Goal: Task Accomplishment & Management: Complete application form

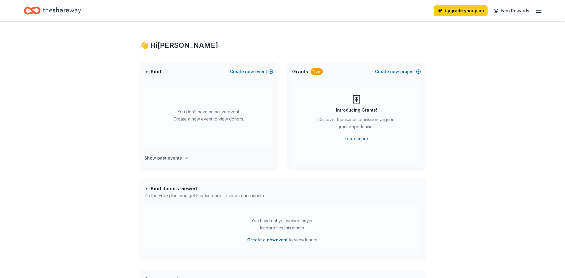
click at [184, 157] on icon "button" at bounding box center [186, 157] width 5 height 5
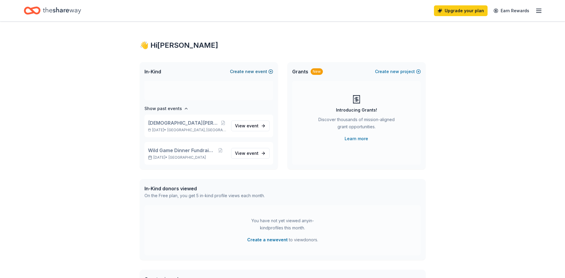
click at [250, 70] on span "new" at bounding box center [249, 71] width 9 height 7
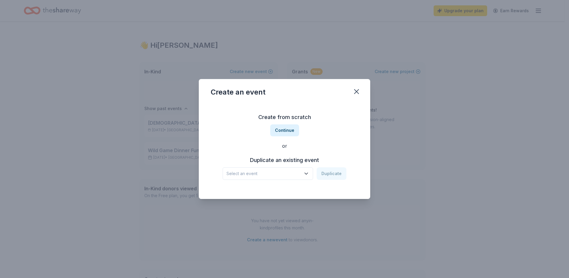
click at [273, 173] on span "Select an event" at bounding box center [264, 173] width 74 height 7
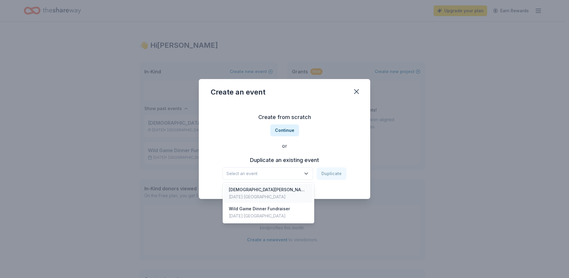
click at [267, 192] on div "[DEMOGRAPHIC_DATA][PERSON_NAME] Wild Game Dinner" at bounding box center [268, 189] width 79 height 7
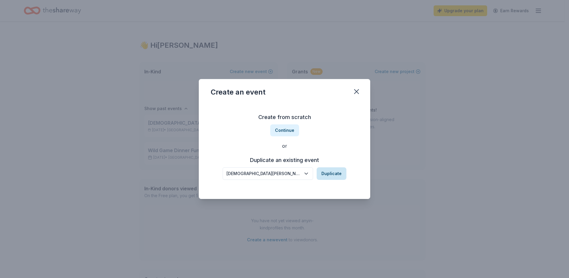
click at [329, 172] on button "Duplicate" at bounding box center [332, 173] width 30 height 13
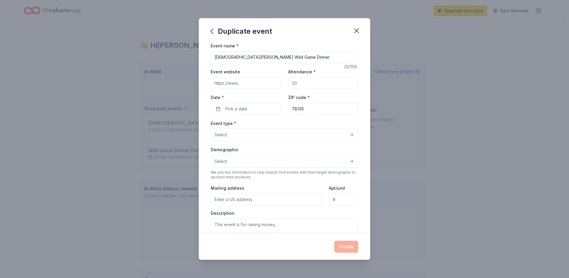
click at [260, 82] on input "Event website" at bounding box center [246, 83] width 70 height 12
drag, startPoint x: 311, startPoint y: 84, endPoint x: 291, endPoint y: 85, distance: 20.3
click at [291, 85] on input "Attendance *" at bounding box center [323, 83] width 70 height 12
type input "800"
click at [251, 107] on button "Pick a date" at bounding box center [246, 109] width 70 height 12
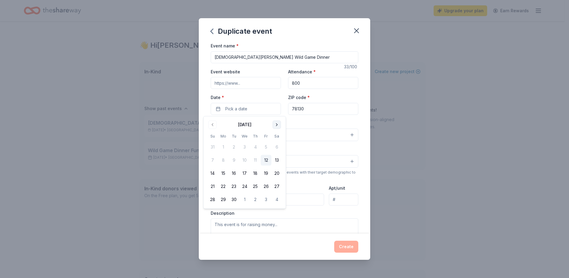
click at [278, 124] on button "Go to next month" at bounding box center [277, 124] width 8 height 8
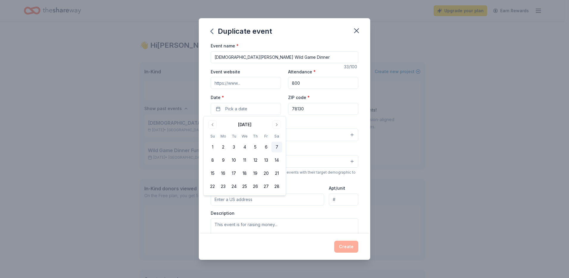
click at [275, 145] on button "7" at bounding box center [277, 146] width 11 height 11
click at [309, 137] on button "Select" at bounding box center [285, 134] width 148 height 13
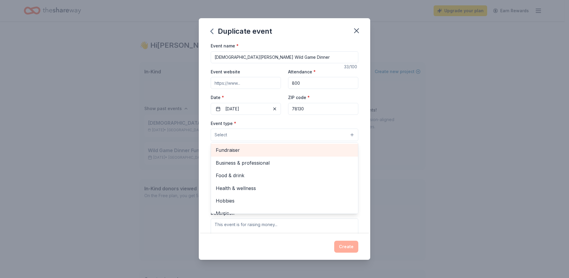
click at [234, 152] on span "Fundraiser" at bounding box center [285, 150] width 138 height 8
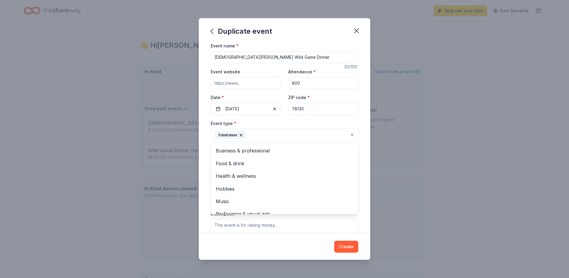
click at [359, 169] on div "Event name * St Paul Lutheran Wild Game Dinner 33 /100 Event website Attendance…" at bounding box center [285, 137] width 172 height 191
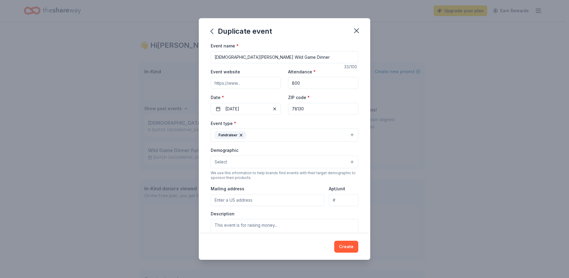
click at [254, 136] on button "Fundraiser" at bounding box center [285, 134] width 148 height 13
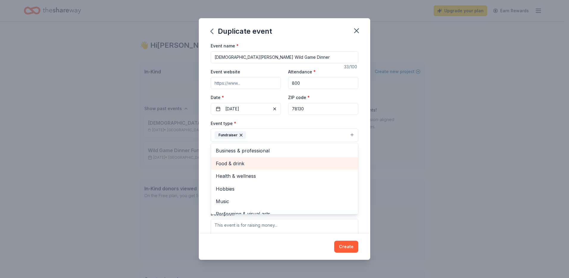
click at [237, 160] on span "Food & drink" at bounding box center [285, 163] width 138 height 8
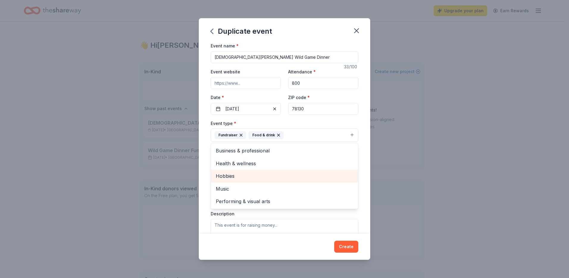
click at [233, 179] on span "Hobbies" at bounding box center [285, 176] width 138 height 8
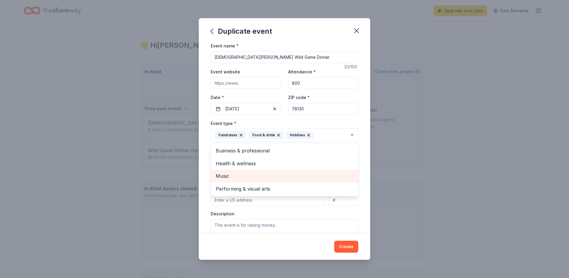
click at [233, 179] on span "Music" at bounding box center [285, 176] width 138 height 8
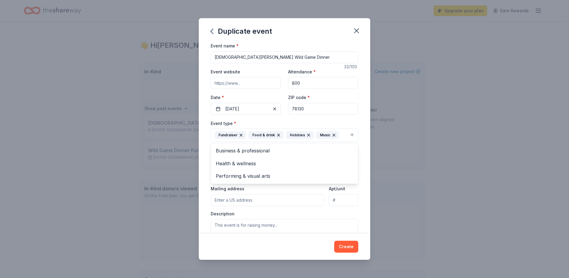
click at [363, 162] on div "Event name * St Paul Lutheran Wild Game Dinner 33 /100 Event website Attendance…" at bounding box center [285, 137] width 172 height 191
click at [307, 135] on icon "button" at bounding box center [308, 135] width 5 height 5
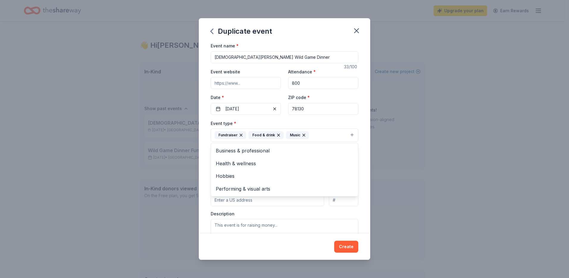
click at [361, 158] on div "Event name * St Paul Lutheran Wild Game Dinner 33 /100 Event website Attendance…" at bounding box center [285, 137] width 172 height 191
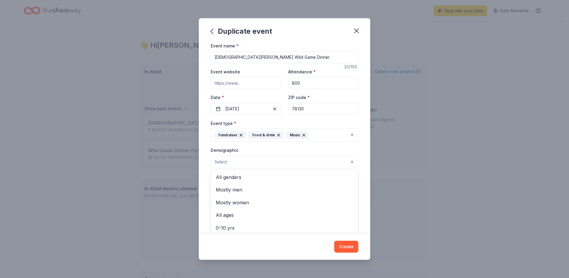
click at [239, 159] on button "Select" at bounding box center [285, 161] width 148 height 13
click at [236, 178] on span "All genders" at bounding box center [285, 177] width 138 height 8
click at [357, 180] on div "Event name * St Paul Lutheran Wild Game Dinner 33 /100 Event website Attendance…" at bounding box center [285, 137] width 172 height 191
click at [279, 197] on input "Mailing address" at bounding box center [267, 200] width 113 height 12
drag, startPoint x: 243, startPoint y: 202, endPoint x: 309, endPoint y: 201, distance: 65.5
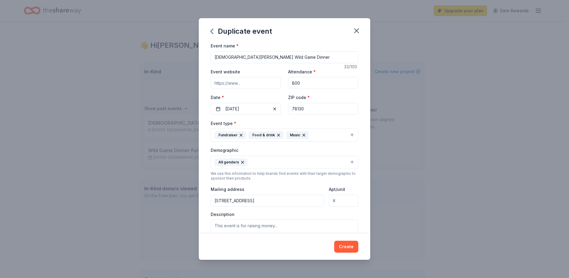
click at [309, 201] on input "350 Paisano St, New Braunfels, TX 78130" at bounding box center [267, 200] width 113 height 12
click at [281, 201] on input "350 Paisano St" at bounding box center [267, 200] width 113 height 12
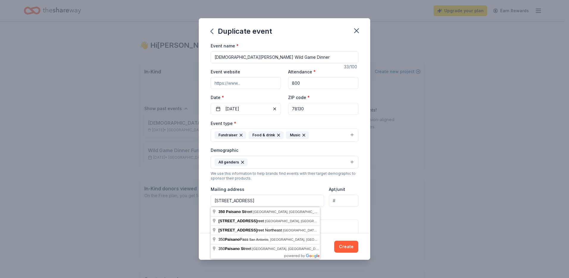
type input "350 Paisano St, New Braunfels, TX 78130"
click at [400, 198] on div "Duplicate event Event name * St Paul Lutheran Wild Game Dinner 33 /100 Event we…" at bounding box center [284, 139] width 569 height 278
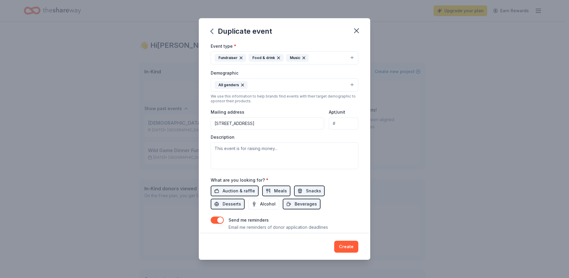
scroll to position [100, 0]
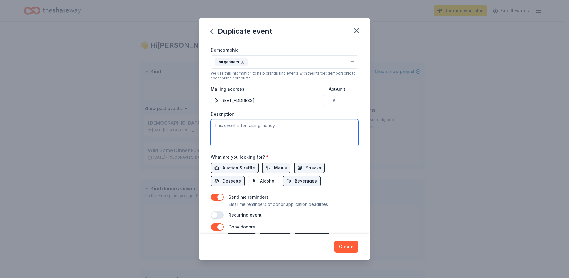
drag, startPoint x: 219, startPoint y: 125, endPoint x: 216, endPoint y: 123, distance: 3.8
click at [216, 123] on textarea at bounding box center [285, 132] width 148 height 27
paste textarea "The 20th Annual St. Paul Lutheran Church Wild Game Dinner will be held on Febru…"
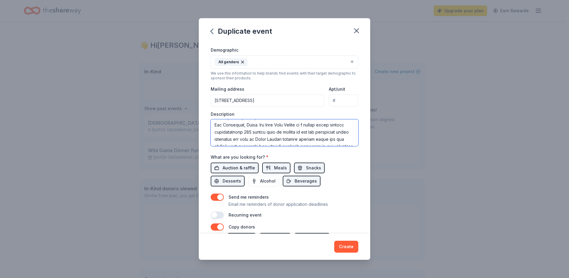
type textarea "The 20th Annual St. Paul Lutheran Church Wild Game Dinner will be held on Febru…"
click at [240, 168] on span "Auction & raffle" at bounding box center [239, 167] width 32 height 7
click at [244, 167] on span "Auction & raffle" at bounding box center [239, 167] width 32 height 7
click at [281, 168] on span "Meals" at bounding box center [280, 167] width 13 height 7
click at [315, 165] on span "Snacks" at bounding box center [313, 167] width 15 height 7
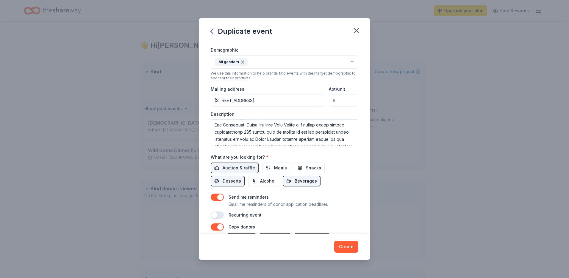
click at [300, 179] on span "Beverages" at bounding box center [306, 180] width 22 height 7
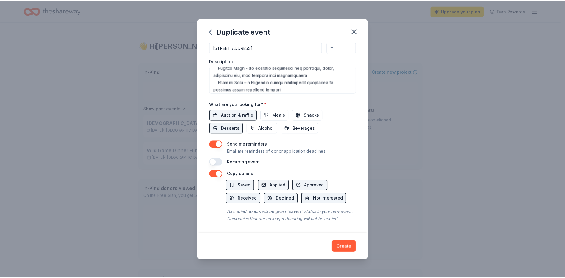
scroll to position [179, 0]
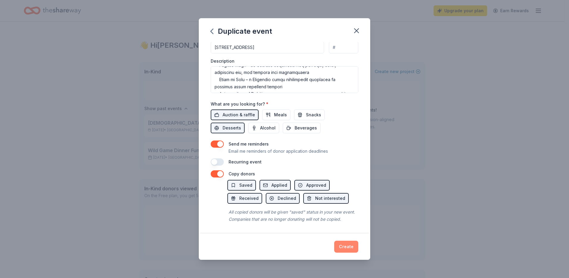
click at [347, 244] on button "Create" at bounding box center [346, 246] width 24 height 12
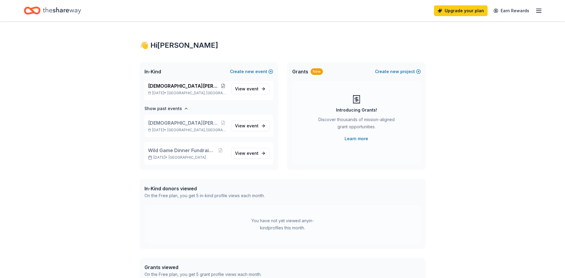
scroll to position [4, 0]
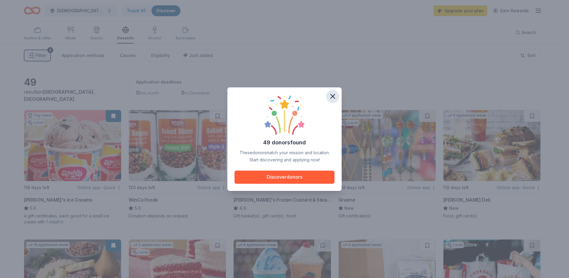
click at [332, 96] on icon "button" at bounding box center [333, 96] width 4 height 4
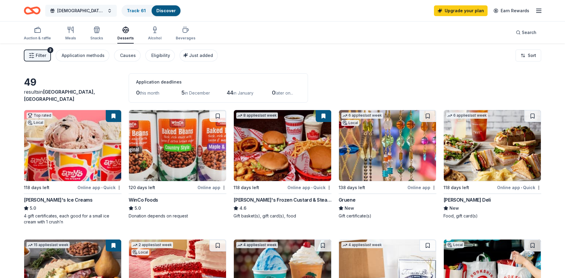
click at [88, 10] on span "[DEMOGRAPHIC_DATA][PERSON_NAME] Wild Game Dinner" at bounding box center [81, 10] width 48 height 7
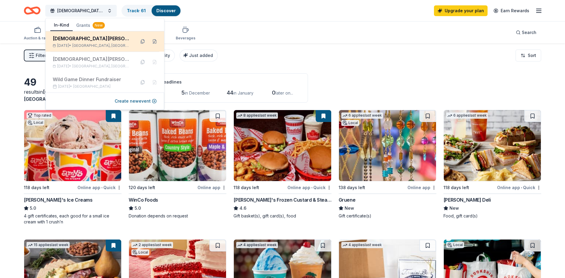
click at [114, 40] on div "[DEMOGRAPHIC_DATA][PERSON_NAME] Wild Game Dinner" at bounding box center [92, 38] width 78 height 7
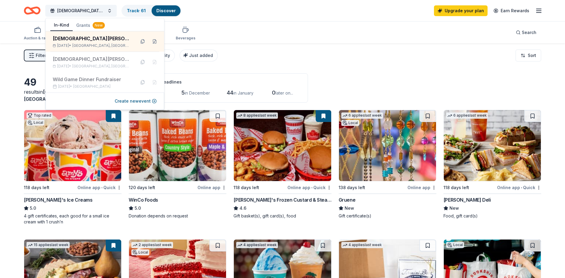
click at [326, 29] on div "Auction & raffle Meals Snacks Desserts Alcohol Beverages Search" at bounding box center [282, 32] width 517 height 22
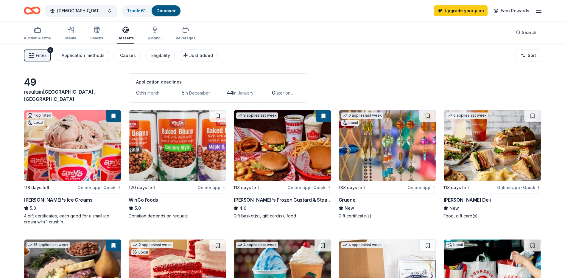
click at [169, 12] on link "Discover" at bounding box center [165, 10] width 19 height 5
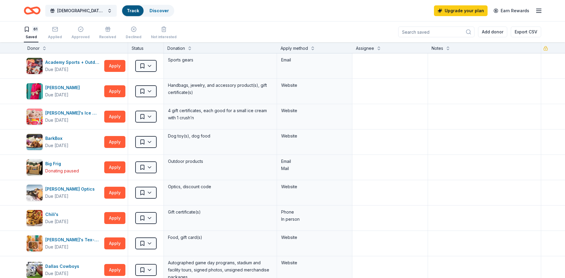
scroll to position [0, 0]
click at [119, 65] on button "Apply" at bounding box center [114, 66] width 21 height 12
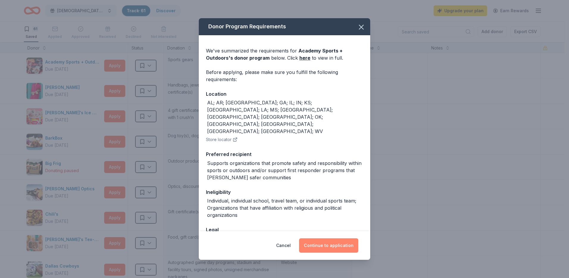
click at [330, 246] on button "Continue to application" at bounding box center [328, 245] width 59 height 14
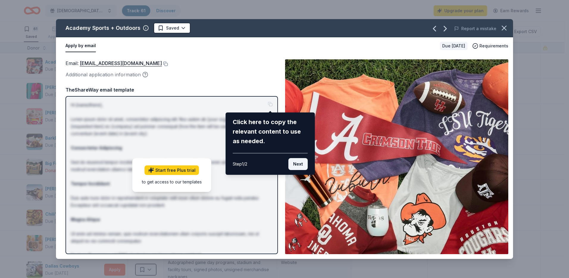
click at [297, 166] on button "Next" at bounding box center [298, 164] width 19 height 12
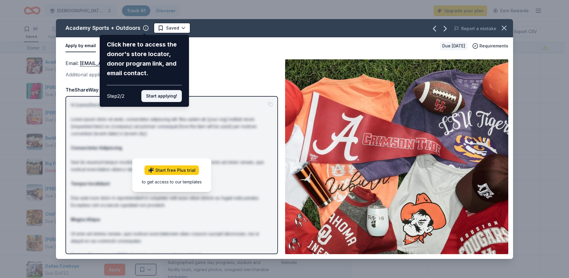
click at [166, 97] on button "Start applying!" at bounding box center [161, 96] width 41 height 12
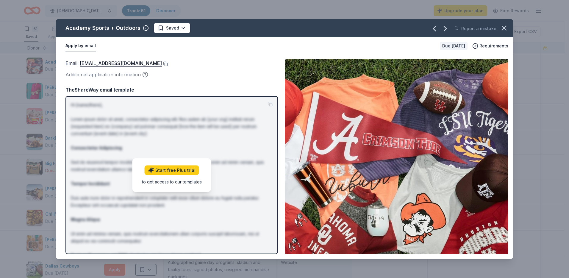
click at [177, 169] on div "Academy Sports + Outdoors Saved Report a mistake Apply by email Due in 58 days …" at bounding box center [284, 138] width 457 height 239
click at [221, 132] on div "Academy Sports + Outdoors Saved Report a mistake Apply by email Due in 58 days …" at bounding box center [284, 138] width 457 height 239
click at [270, 106] on p "Hi [name/there], Lorem ipsum dolor sit amet, consectetur adipiscing elit. Nos a…" at bounding box center [172, 190] width 202 height 179
click at [166, 171] on link "Start free Plus trial" at bounding box center [172, 170] width 54 height 10
click at [502, 28] on icon "button" at bounding box center [504, 28] width 8 height 8
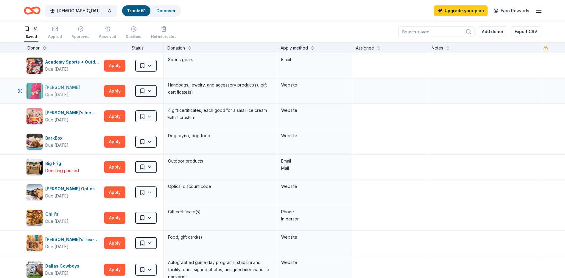
click at [69, 90] on div "Alexis Drake" at bounding box center [63, 87] width 37 height 7
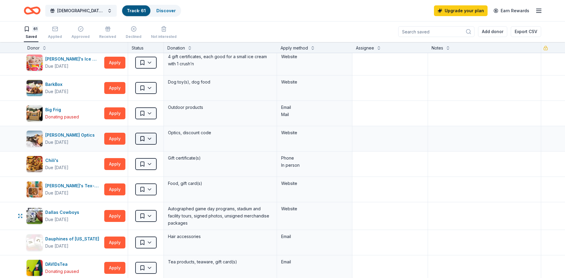
scroll to position [60, 0]
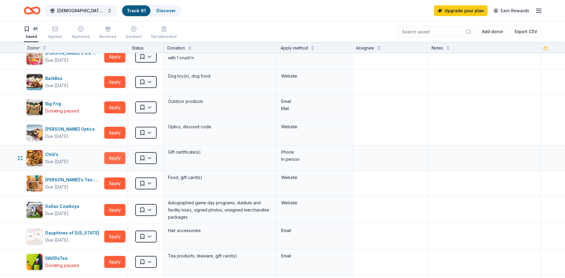
click at [122, 160] on button "Apply" at bounding box center [114, 158] width 21 height 12
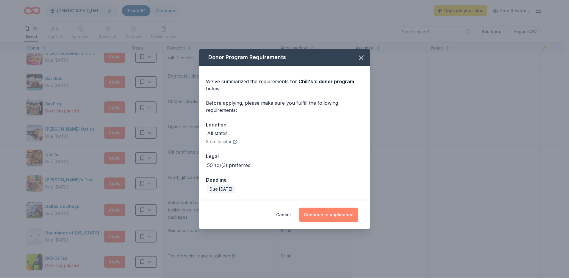
click at [328, 214] on button "Continue to application" at bounding box center [328, 214] width 59 height 14
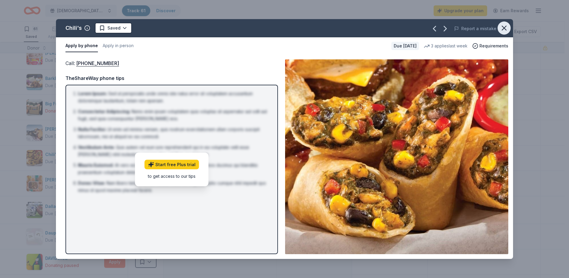
click at [506, 28] on icon "button" at bounding box center [504, 28] width 8 height 8
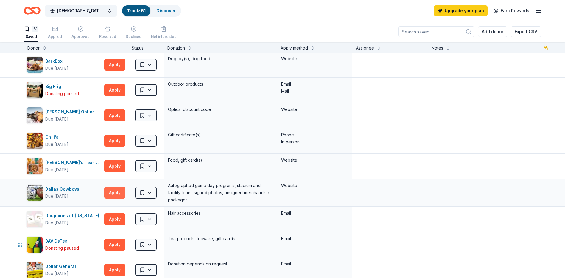
scroll to position [119, 0]
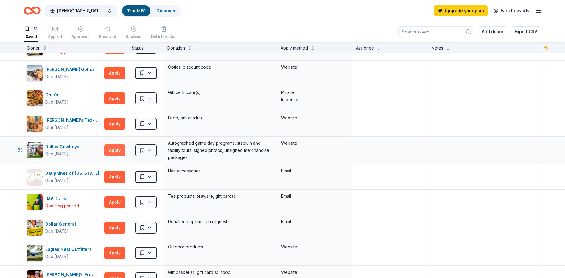
click at [121, 150] on button "Apply" at bounding box center [114, 150] width 21 height 12
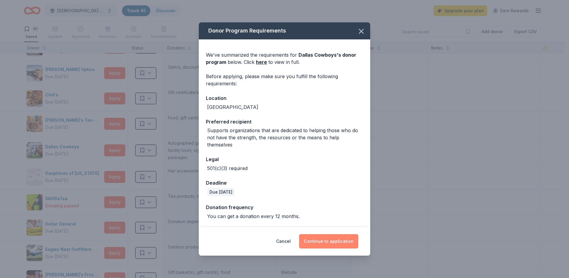
click at [328, 239] on button "Continue to application" at bounding box center [328, 241] width 59 height 14
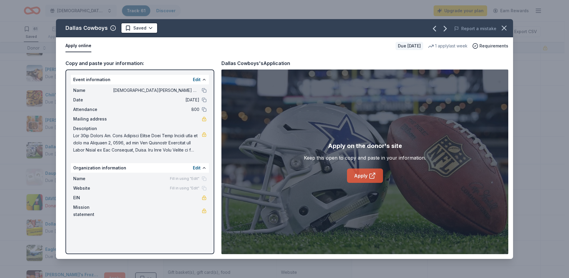
click at [362, 175] on link "Apply" at bounding box center [365, 175] width 36 height 14
click at [503, 26] on icon "button" at bounding box center [504, 28] width 4 height 4
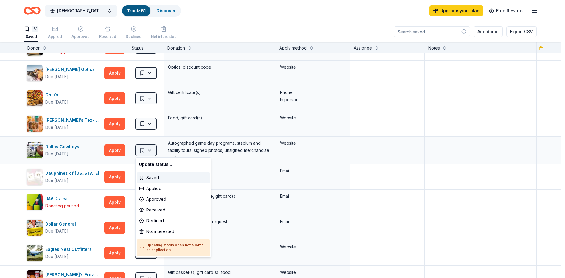
click at [151, 152] on html "350 Paisano St reet New Braunfels, TX, USA 350 Paisano St reet Eagle Pass, TX, …" at bounding box center [282, 139] width 565 height 278
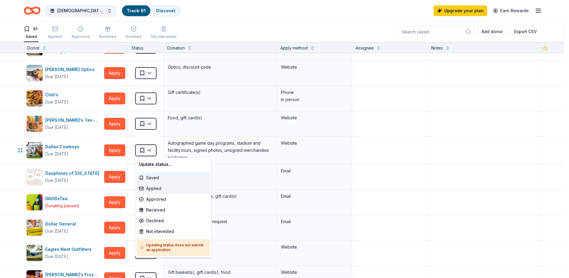
click at [158, 187] on div "Applied" at bounding box center [173, 188] width 73 height 11
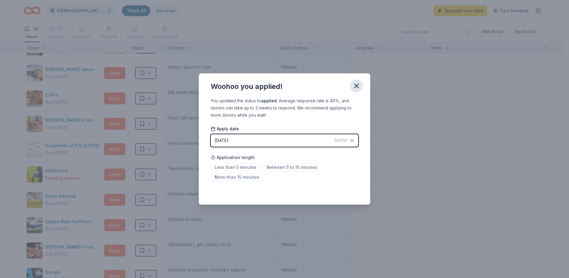
click at [356, 82] on icon "button" at bounding box center [357, 86] width 8 height 8
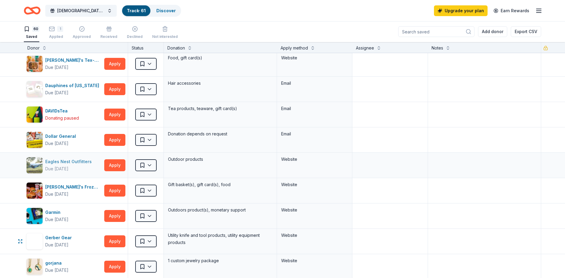
scroll to position [208, 0]
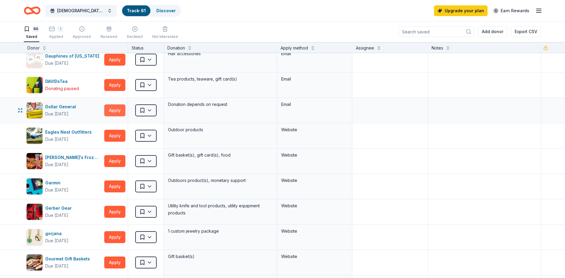
click at [119, 109] on button "Apply" at bounding box center [114, 110] width 21 height 12
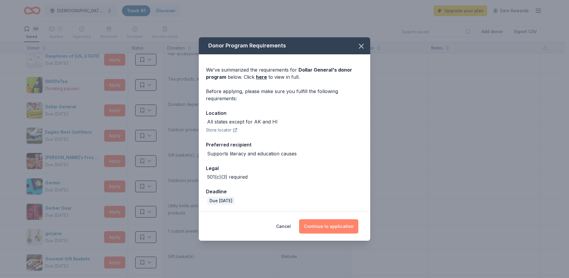
click at [326, 222] on button "Continue to application" at bounding box center [328, 226] width 59 height 14
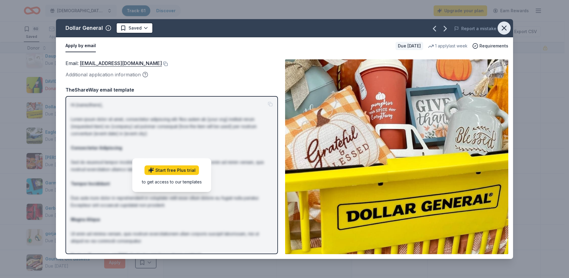
click at [508, 28] on icon "button" at bounding box center [504, 28] width 8 height 8
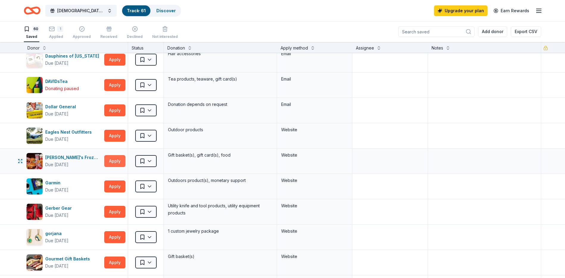
click at [113, 162] on button "Apply" at bounding box center [114, 161] width 21 height 12
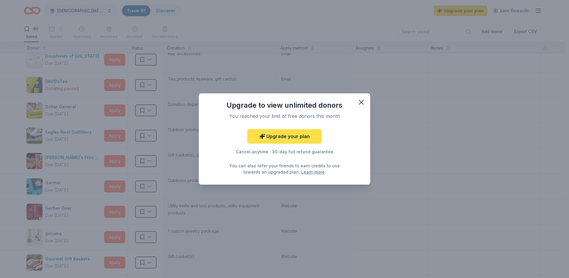
click at [309, 134] on link "Upgrade your plan" at bounding box center [284, 136] width 74 height 14
click at [275, 134] on link "Upgrade your plan" at bounding box center [284, 136] width 74 height 14
click at [280, 140] on link "Upgrade your plan" at bounding box center [284, 136] width 74 height 14
click at [361, 103] on icon "button" at bounding box center [361, 102] width 4 height 4
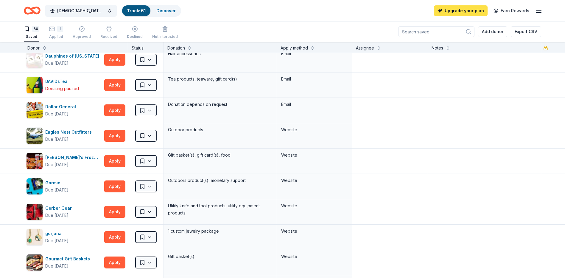
click at [451, 10] on link "Upgrade your plan" at bounding box center [461, 10] width 54 height 11
click at [457, 9] on link "Upgrade your plan" at bounding box center [461, 10] width 54 height 11
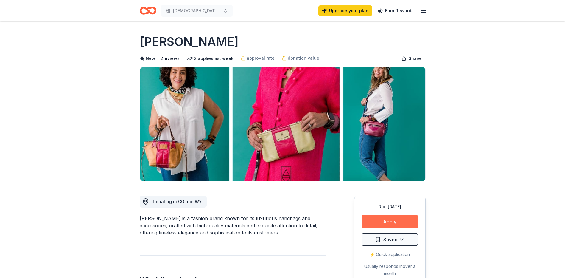
click at [411, 217] on button "Apply" at bounding box center [390, 221] width 57 height 13
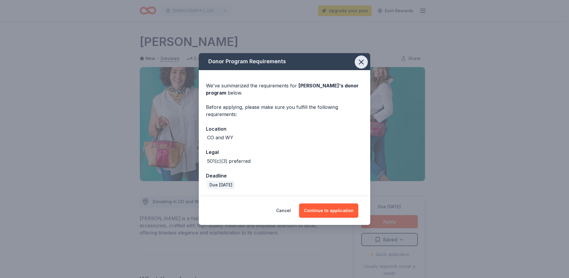
click at [362, 60] on icon "button" at bounding box center [361, 62] width 8 height 8
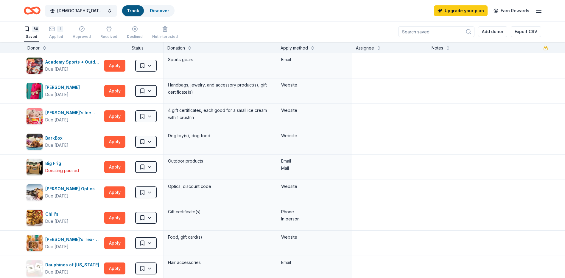
scroll to position [0, 0]
click at [460, 10] on link "Upgrade your plan" at bounding box center [461, 10] width 54 height 11
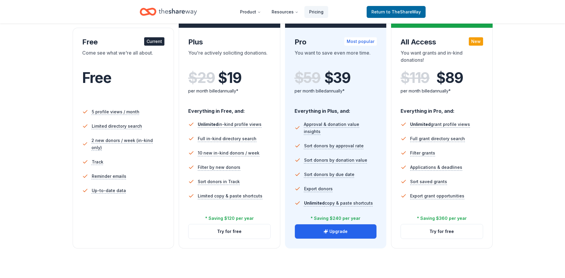
scroll to position [90, 0]
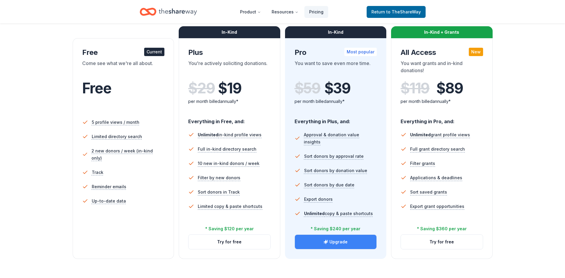
click at [340, 241] on button "Upgrade" at bounding box center [336, 241] width 82 height 14
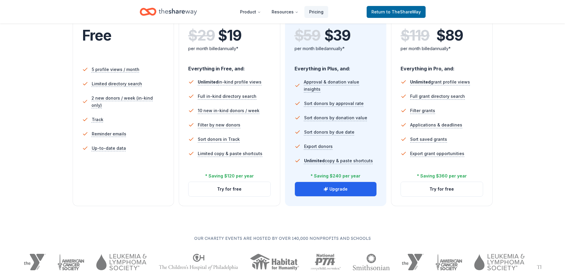
scroll to position [149, 0]
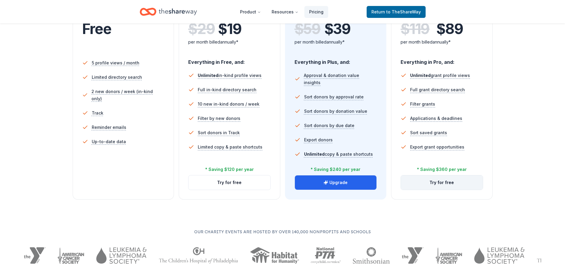
click at [450, 180] on button "Try for free" at bounding box center [442, 182] width 82 height 14
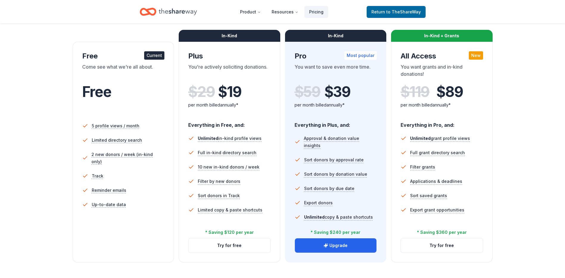
scroll to position [0, 0]
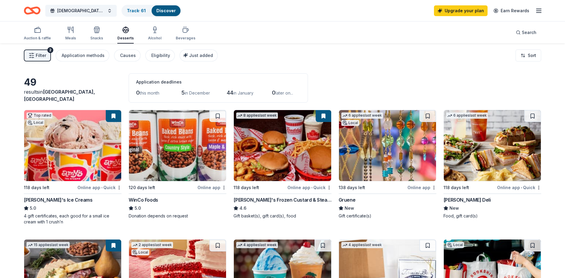
click at [164, 10] on link "Discover" at bounding box center [165, 10] width 19 height 5
click at [163, 9] on link "Discover" at bounding box center [165, 10] width 19 height 5
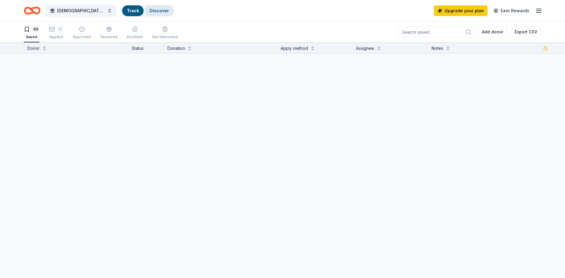
scroll to position [0, 0]
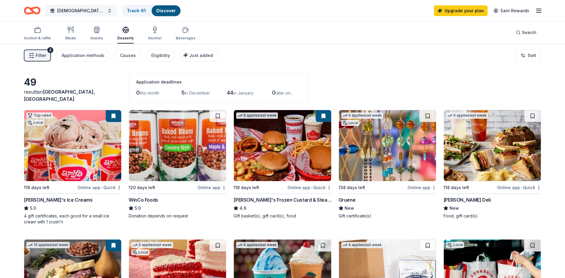
click at [112, 11] on button "[DEMOGRAPHIC_DATA][PERSON_NAME] Wild Game Dinner" at bounding box center [80, 11] width 71 height 12
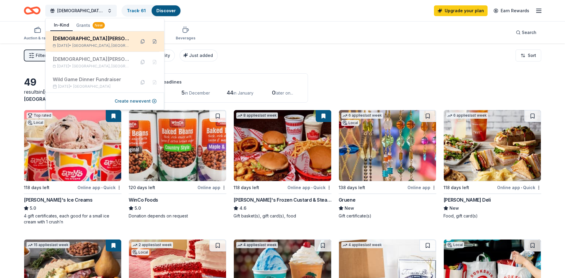
click at [114, 38] on div "[DEMOGRAPHIC_DATA][PERSON_NAME] Wild Game Dinner" at bounding box center [92, 38] width 78 height 7
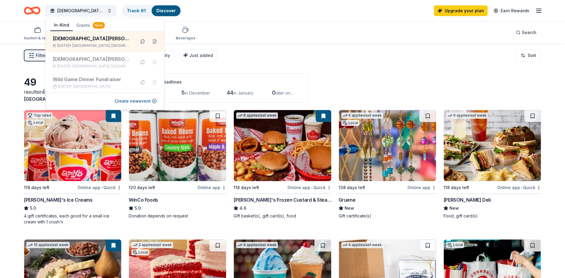
click at [254, 37] on div "Auction & raffle Meals Snacks Desserts Alcohol Beverages Search" at bounding box center [282, 32] width 517 height 22
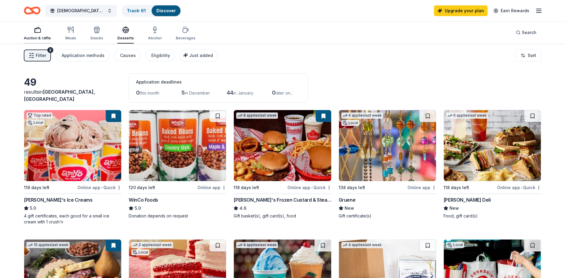
click at [39, 32] on icon "button" at bounding box center [37, 29] width 7 height 7
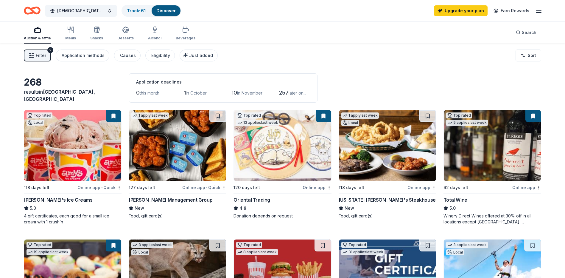
click at [272, 151] on img at bounding box center [282, 145] width 97 height 71
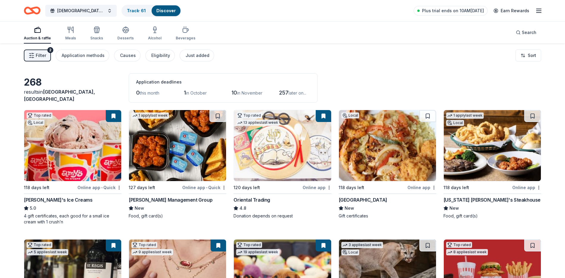
click at [168, 10] on link "Discover" at bounding box center [165, 10] width 19 height 5
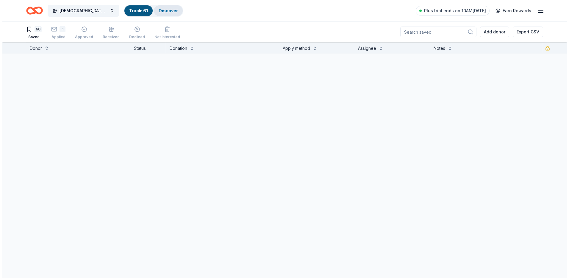
scroll to position [0, 0]
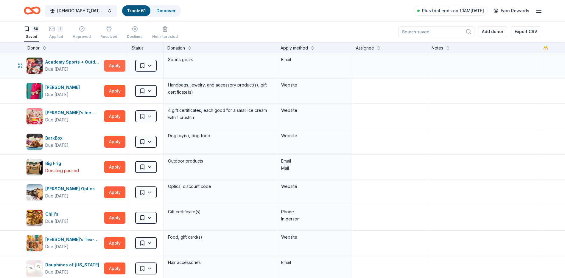
click at [119, 63] on button "Apply" at bounding box center [114, 66] width 21 height 12
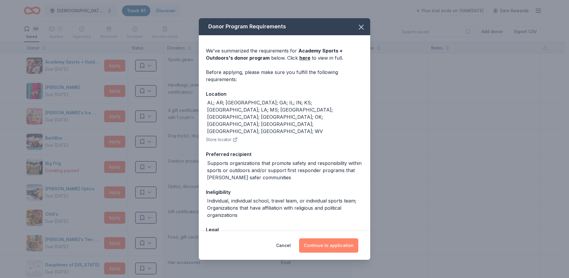
click at [324, 245] on button "Continue to application" at bounding box center [328, 245] width 59 height 14
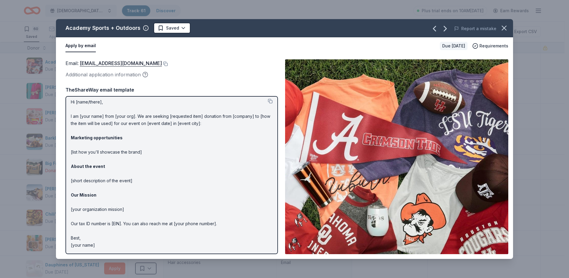
scroll to position [0, 0]
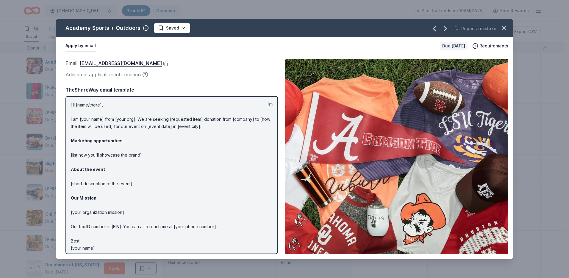
click at [82, 117] on p "Hi [name/there], I am [your name] from [your org]. We are seeking [requested it…" at bounding box center [172, 176] width 202 height 150
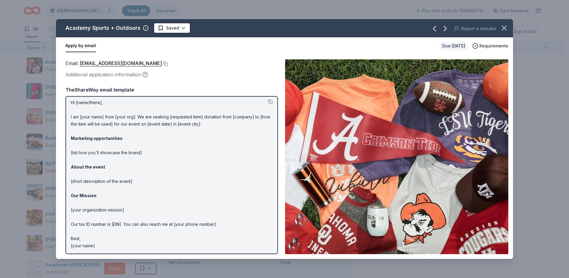
scroll to position [3, 0]
click at [100, 123] on p "Hi [name/there], I am [your name] from [your org]. We are seeking [requested it…" at bounding box center [172, 173] width 202 height 150
click at [268, 101] on button at bounding box center [270, 101] width 5 height 5
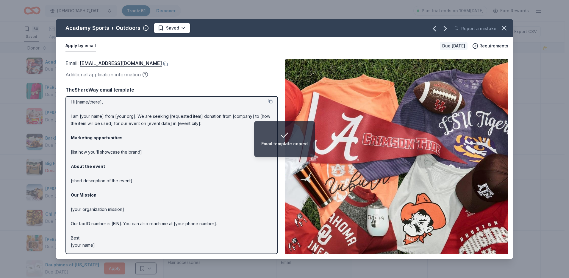
click at [92, 117] on p "Hi [name/there], I am [your name] from [your org]. We are seeking [requested it…" at bounding box center [172, 173] width 202 height 150
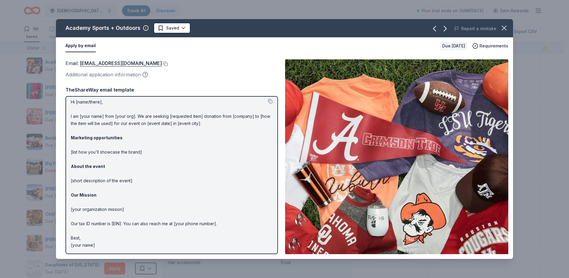
click at [81, 103] on p "Hi [name/there], I am [your name] from [your org]. We are seeking [requested it…" at bounding box center [172, 173] width 202 height 150
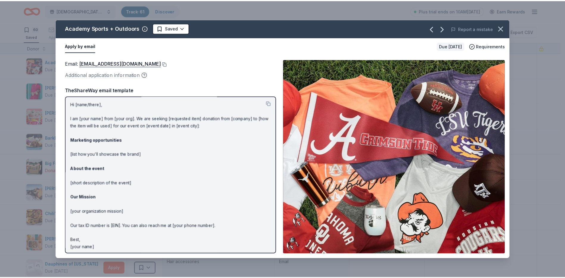
scroll to position [0, 0]
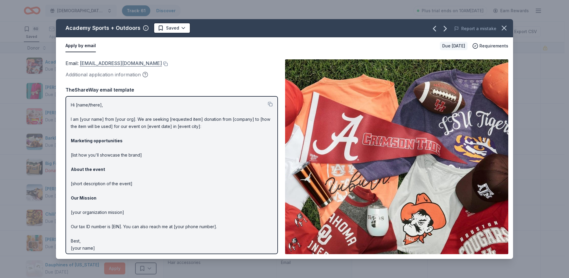
click at [104, 63] on link "communityrelations@academy.com" at bounding box center [121, 63] width 82 height 8
click at [119, 62] on link "communityrelations@academy.com" at bounding box center [121, 63] width 82 height 8
drag, startPoint x: 178, startPoint y: 65, endPoint x: 131, endPoint y: 61, distance: 47.5
click at [131, 61] on div "Email : communityrelations@academy.com" at bounding box center [172, 63] width 213 height 8
drag, startPoint x: 80, startPoint y: 64, endPoint x: 110, endPoint y: 64, distance: 30.7
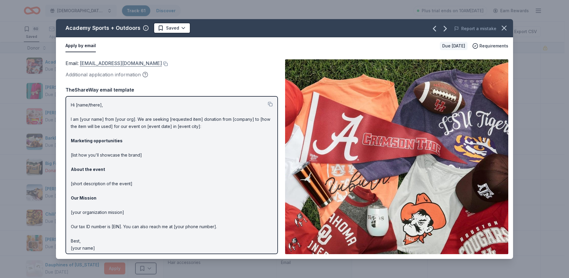
click at [110, 64] on span "Email : communityrelations@academy.com" at bounding box center [114, 63] width 96 height 6
click at [506, 28] on icon "button" at bounding box center [504, 28] width 8 height 8
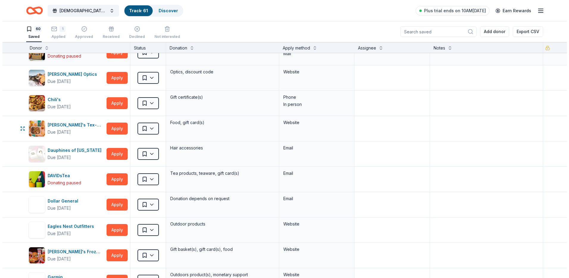
scroll to position [119, 0]
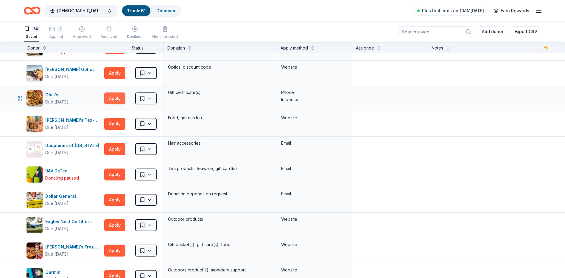
click at [113, 96] on button "Apply" at bounding box center [114, 98] width 21 height 12
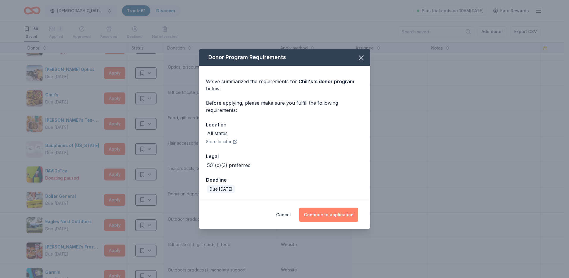
click at [334, 214] on button "Continue to application" at bounding box center [328, 214] width 59 height 14
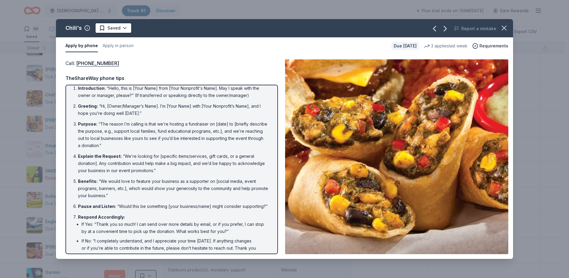
scroll to position [0, 0]
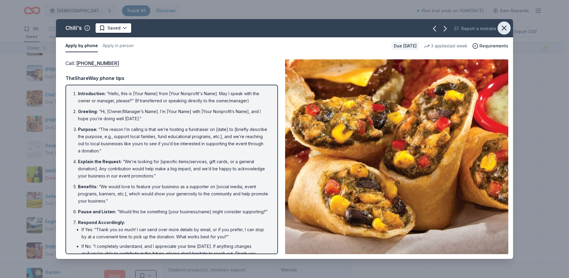
click at [504, 27] on icon "button" at bounding box center [504, 28] width 8 height 8
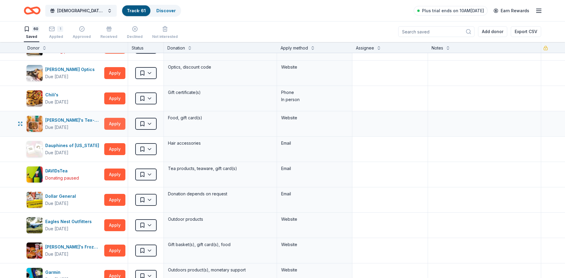
click at [116, 119] on button "Apply" at bounding box center [114, 124] width 21 height 12
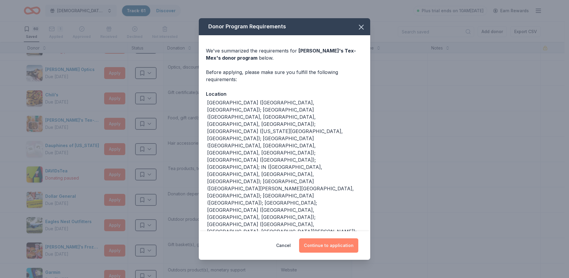
click at [320, 238] on button "Continue to application" at bounding box center [328, 245] width 59 height 14
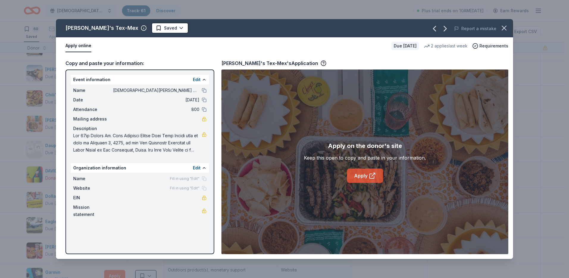
click at [354, 173] on link "Apply" at bounding box center [365, 175] width 36 height 14
click at [506, 27] on icon "button" at bounding box center [504, 28] width 8 height 8
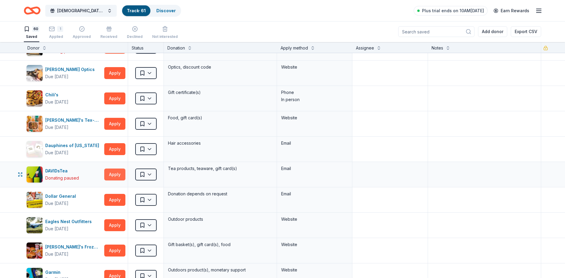
click at [119, 171] on button "Apply" at bounding box center [114, 174] width 21 height 12
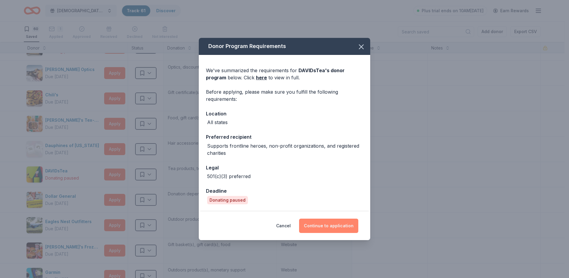
click at [318, 224] on button "Continue to application" at bounding box center [328, 225] width 59 height 14
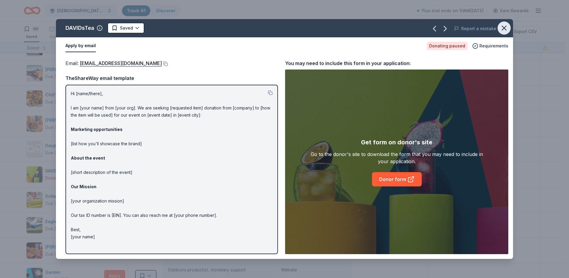
click at [505, 27] on icon "button" at bounding box center [504, 28] width 4 height 4
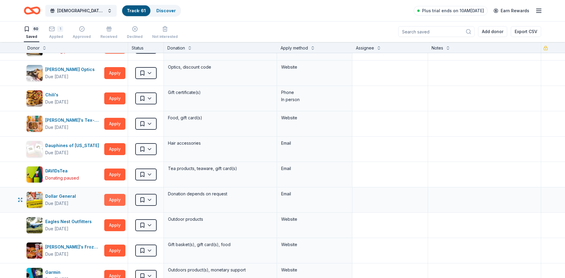
click at [119, 200] on button "Apply" at bounding box center [114, 200] width 21 height 12
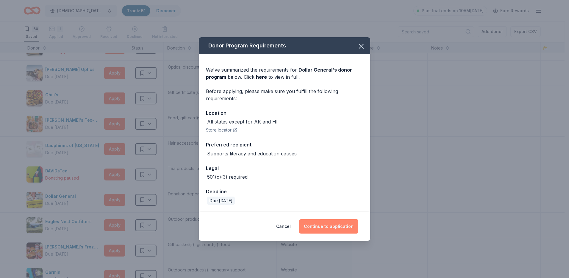
click at [324, 225] on button "Continue to application" at bounding box center [328, 226] width 59 height 14
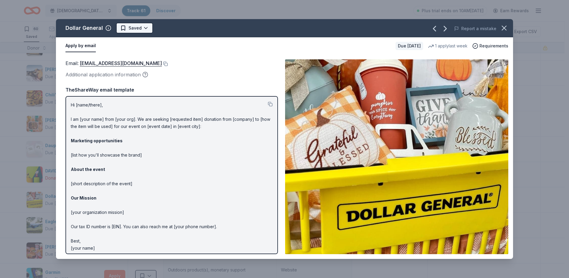
click at [144, 29] on html "St Paul Lutheran Wild Game Dinner Track · 61 Discover Plus trial ends on 10AM, …" at bounding box center [284, 139] width 569 height 278
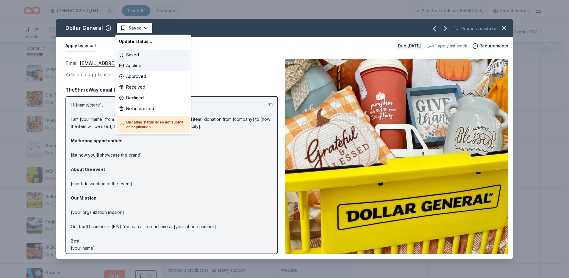
click at [140, 64] on div "Applied" at bounding box center [153, 65] width 73 height 11
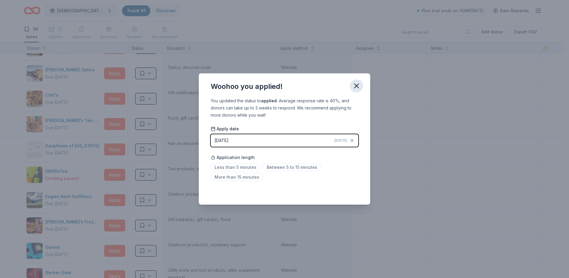
click at [359, 86] on icon "button" at bounding box center [357, 86] width 8 height 8
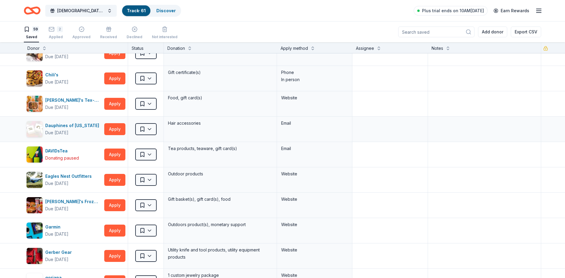
scroll to position [149, 0]
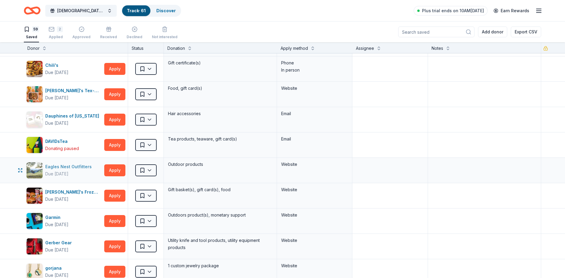
click at [56, 169] on div "Eagles Nest Outfitters" at bounding box center [69, 166] width 49 height 7
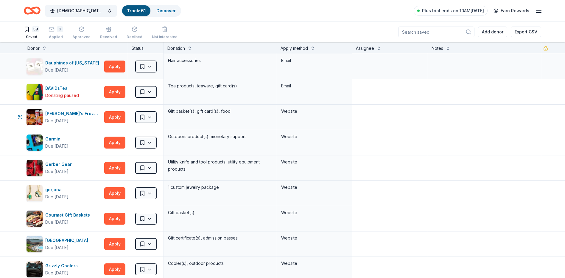
scroll to position [208, 0]
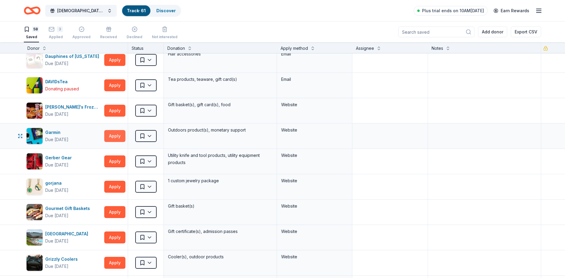
click at [119, 133] on button "Apply" at bounding box center [114, 136] width 21 height 12
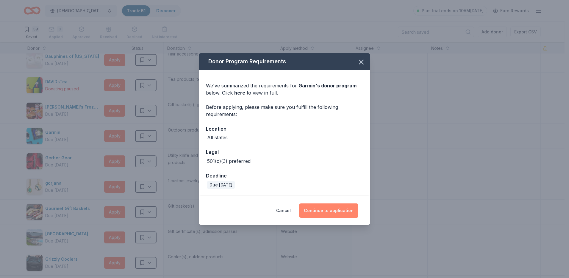
click at [332, 207] on button "Continue to application" at bounding box center [328, 210] width 59 height 14
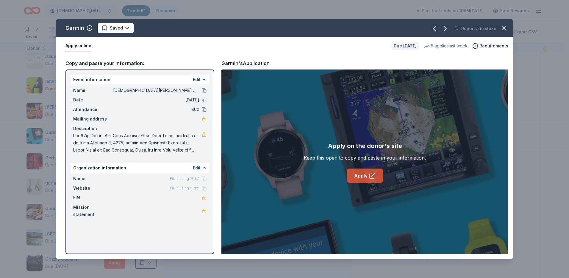
click at [375, 172] on icon at bounding box center [372, 175] width 7 height 7
click at [128, 31] on html "St Paul Lutheran Wild Game Dinner Track · 61 Discover Plus trial ends on 10AM, …" at bounding box center [284, 139] width 569 height 278
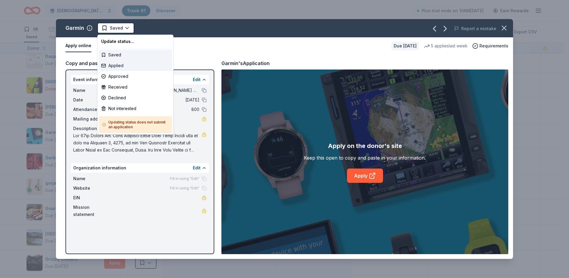
click at [125, 62] on div "Applied" at bounding box center [135, 65] width 73 height 11
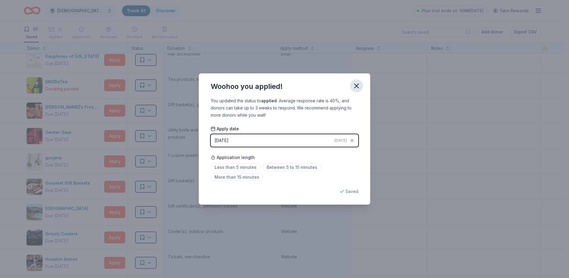
drag, startPoint x: 360, startPoint y: 87, endPoint x: 353, endPoint y: 90, distance: 7.3
click at [360, 87] on icon "button" at bounding box center [357, 86] width 8 height 8
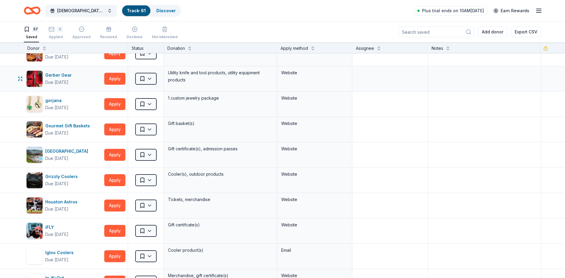
scroll to position [268, 0]
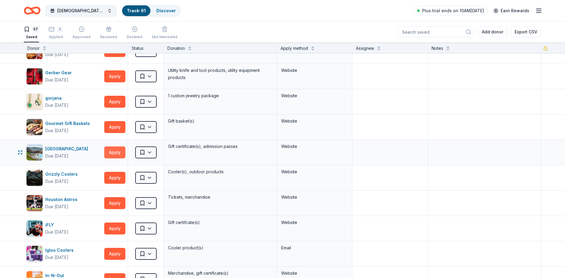
click at [115, 152] on button "Apply" at bounding box center [114, 152] width 21 height 12
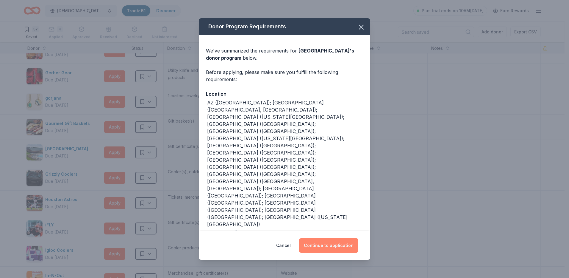
click at [340, 240] on button "Continue to application" at bounding box center [328, 245] width 59 height 14
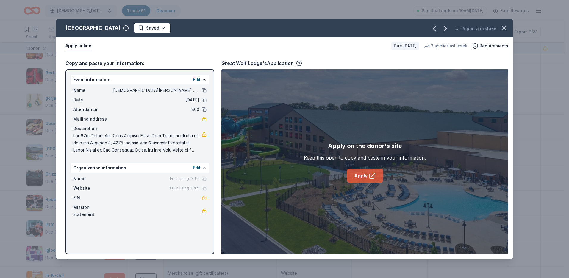
click at [374, 173] on icon at bounding box center [374, 174] width 2 height 2
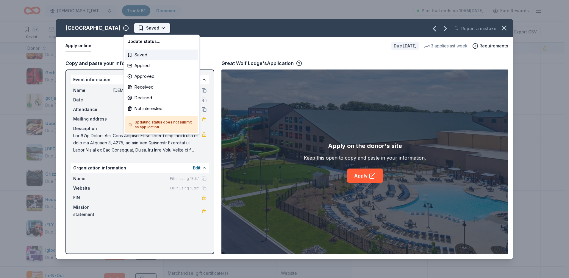
click at [142, 29] on html "St Paul Lutheran Wild Game Dinner Track · 61 Discover Plus trial ends on 10AM, …" at bounding box center [284, 139] width 569 height 278
click at [144, 63] on div "Applied" at bounding box center [161, 65] width 73 height 11
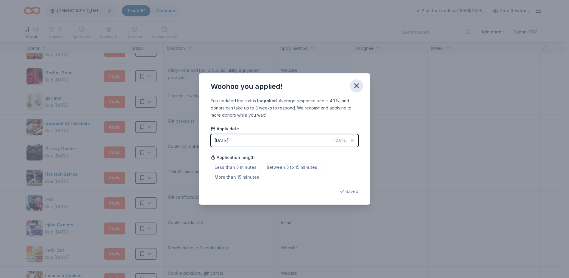
click at [359, 85] on icon "button" at bounding box center [357, 86] width 8 height 8
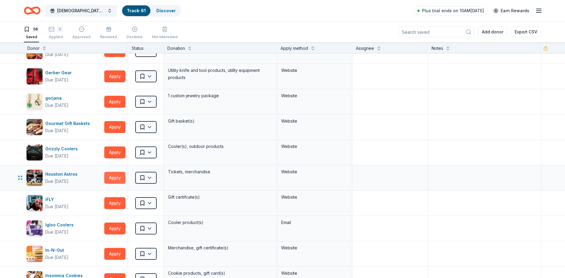
click at [112, 177] on button "Apply" at bounding box center [114, 178] width 21 height 12
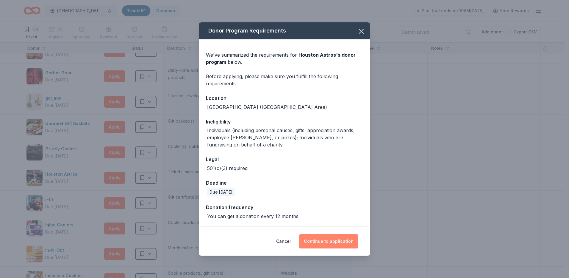
click at [330, 239] on button "Continue to application" at bounding box center [328, 241] width 59 height 14
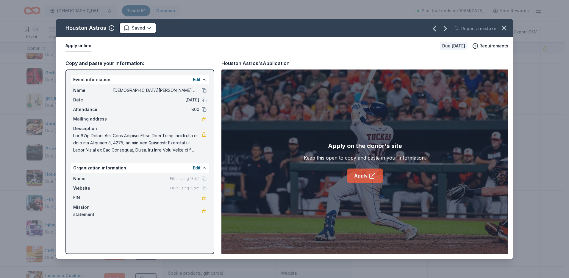
click at [377, 171] on link "Apply" at bounding box center [365, 175] width 36 height 14
click at [144, 29] on html "St Paul Lutheran Wild Game Dinner Track · 61 Discover Plus trial ends on 10AM, …" at bounding box center [284, 139] width 569 height 278
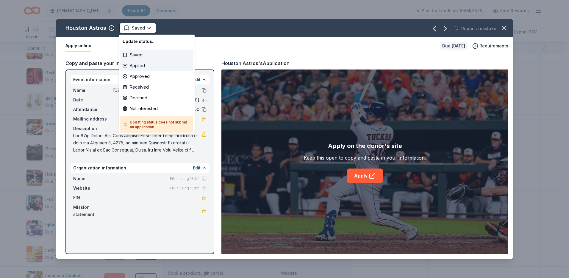
click at [142, 66] on div "Applied" at bounding box center [156, 65] width 73 height 11
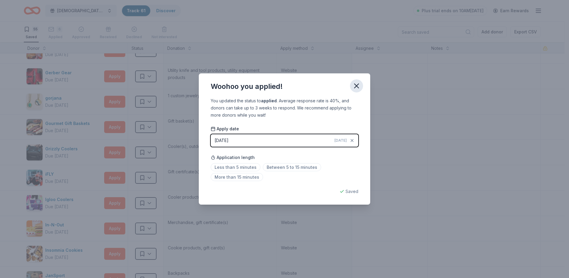
click at [354, 88] on icon "button" at bounding box center [357, 86] width 8 height 8
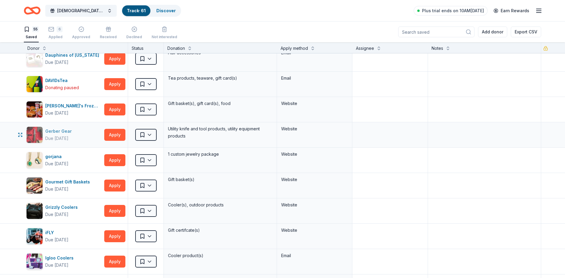
scroll to position [208, 0]
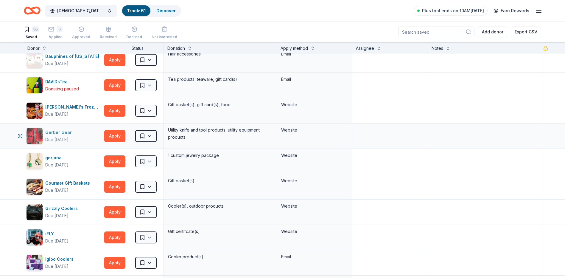
click at [36, 131] on img "button" at bounding box center [35, 136] width 16 height 16
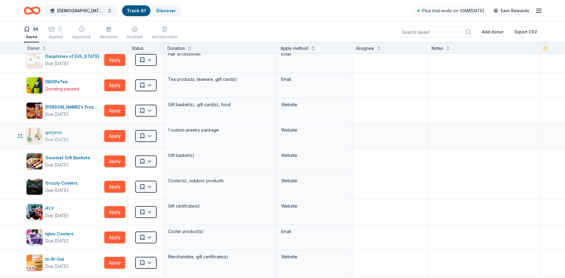
click at [60, 134] on div "gorjana" at bounding box center [56, 132] width 23 height 7
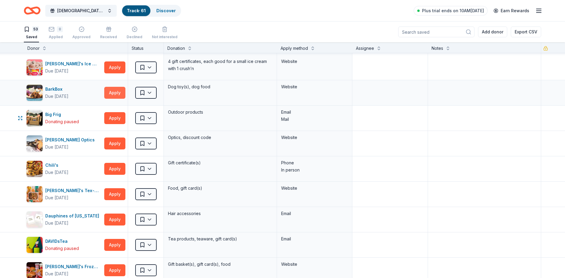
scroll to position [60, 0]
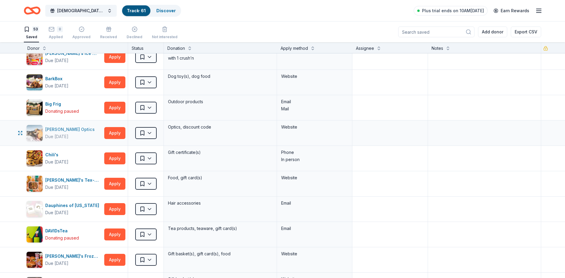
click at [49, 133] on div "Due [DATE]" at bounding box center [56, 136] width 23 height 7
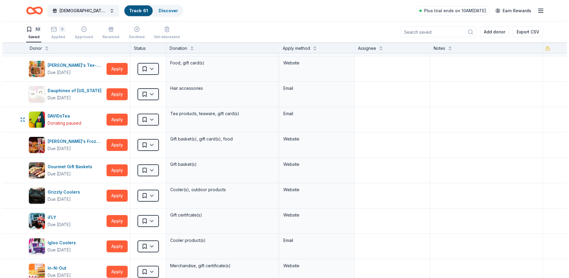
scroll to position [179, 0]
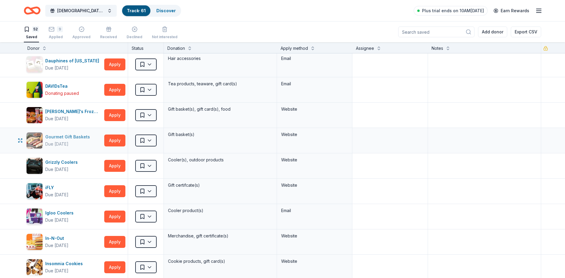
click at [90, 139] on div "Gourmet Gift Baskets" at bounding box center [68, 136] width 47 height 7
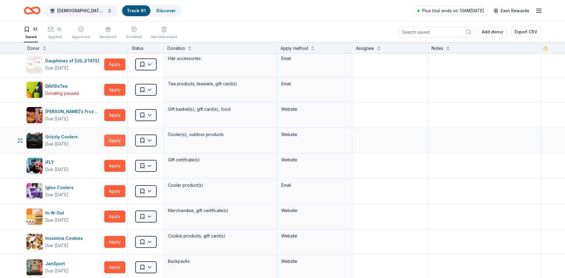
click at [115, 136] on button "Apply" at bounding box center [114, 140] width 21 height 12
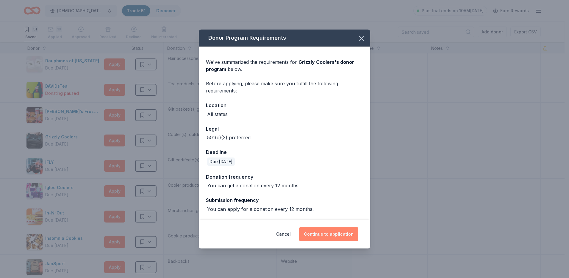
click at [318, 231] on button "Continue to application" at bounding box center [328, 234] width 59 height 14
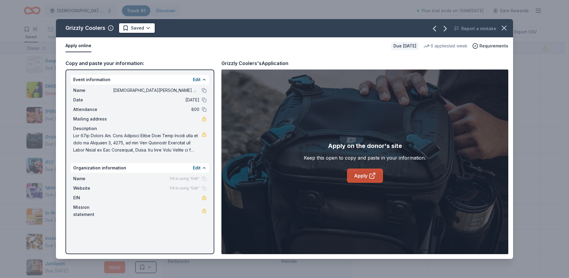
click at [374, 176] on icon at bounding box center [372, 175] width 7 height 7
click at [504, 28] on icon "button" at bounding box center [504, 28] width 8 height 8
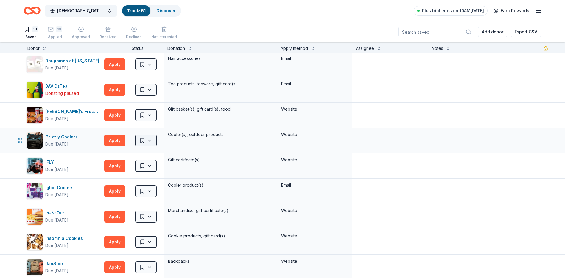
click at [149, 141] on html "St Paul Lutheran Wild Game Dinner Track · 61 Discover Plus trial ends on 10AM, …" at bounding box center [282, 139] width 565 height 278
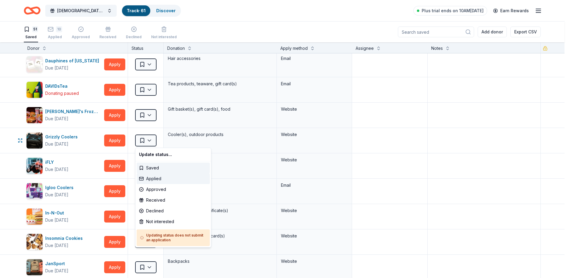
click at [158, 177] on div "Applied" at bounding box center [173, 178] width 73 height 11
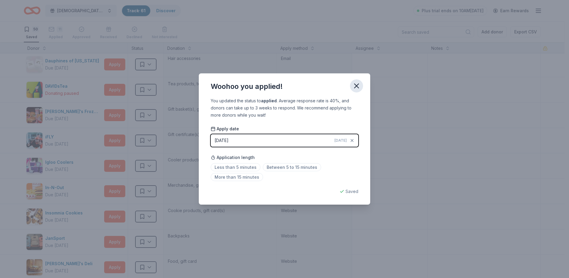
click at [355, 85] on icon "button" at bounding box center [357, 86] width 8 height 8
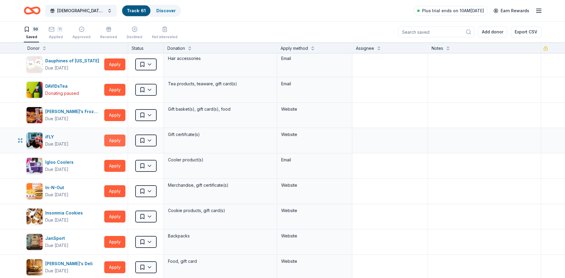
click at [115, 137] on button "Apply" at bounding box center [114, 140] width 21 height 12
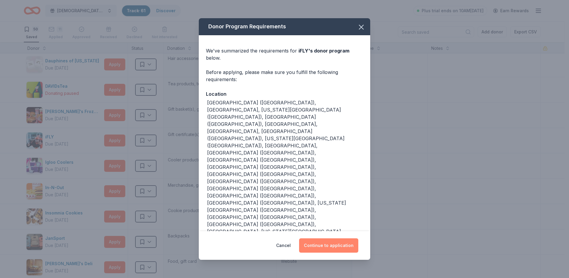
click at [329, 238] on button "Continue to application" at bounding box center [328, 245] width 59 height 14
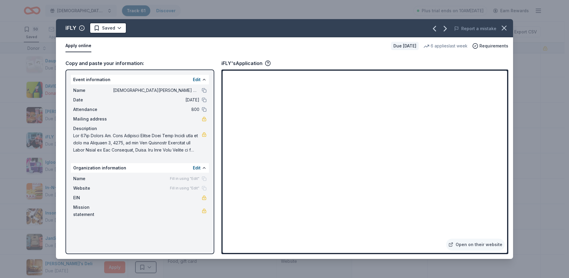
click at [78, 47] on button "Apply online" at bounding box center [79, 46] width 26 height 13
click at [69, 43] on button "Apply online" at bounding box center [79, 46] width 26 height 13
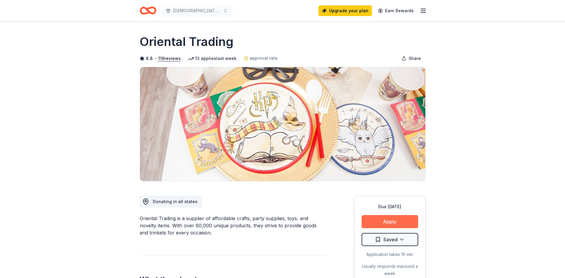
click at [395, 217] on button "Apply" at bounding box center [390, 221] width 57 height 13
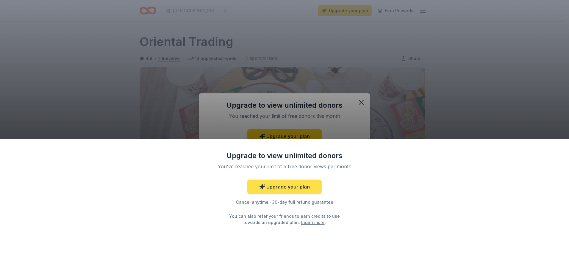
click at [295, 186] on link "Upgrade your plan" at bounding box center [284, 186] width 74 height 14
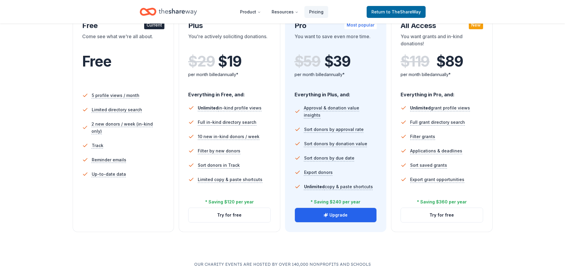
scroll to position [119, 0]
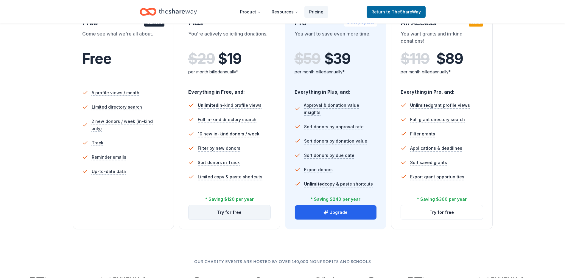
click at [250, 210] on button "Try for free" at bounding box center [230, 212] width 82 height 14
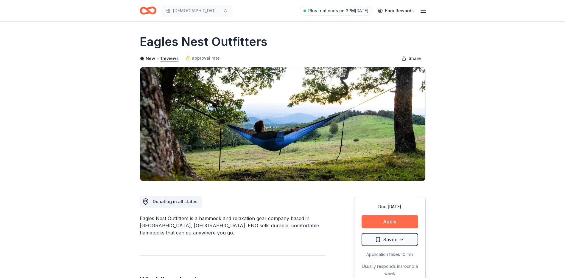
click at [388, 217] on button "Apply" at bounding box center [390, 221] width 57 height 13
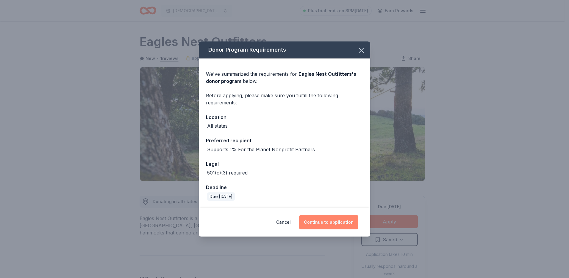
click at [343, 219] on button "Continue to application" at bounding box center [328, 222] width 59 height 14
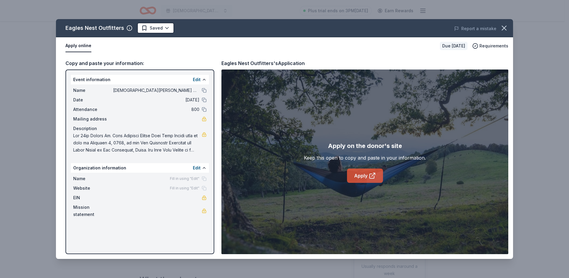
click at [375, 175] on icon at bounding box center [372, 175] width 7 height 7
click at [166, 29] on html "St Paul Lutheran Wild Game Dinner Plus trial ends on 3PM, 9/19 Earn Rewards Due…" at bounding box center [284, 139] width 569 height 278
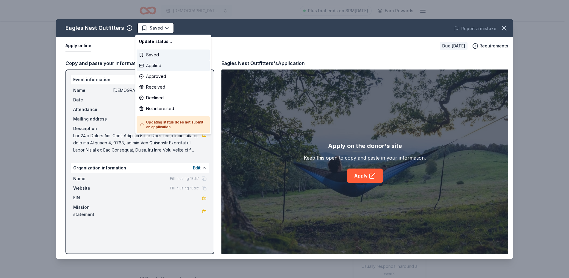
click at [161, 63] on div "Applied" at bounding box center [173, 65] width 73 height 11
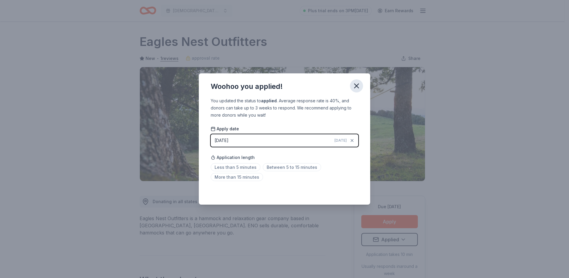
click at [356, 85] on icon "button" at bounding box center [357, 86] width 8 height 8
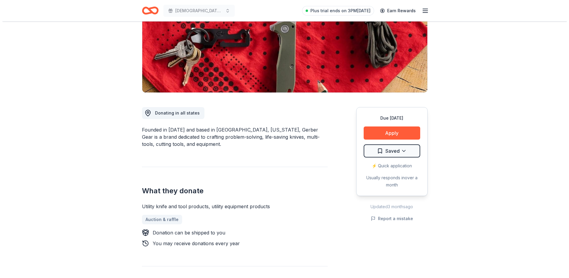
scroll to position [89, 0]
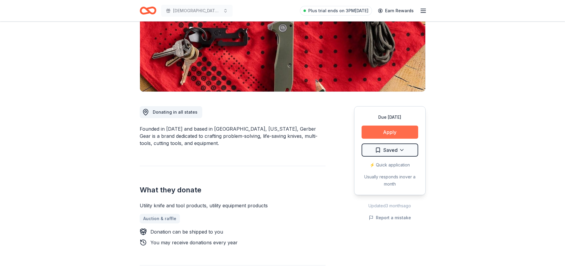
click at [380, 128] on button "Apply" at bounding box center [390, 131] width 57 height 13
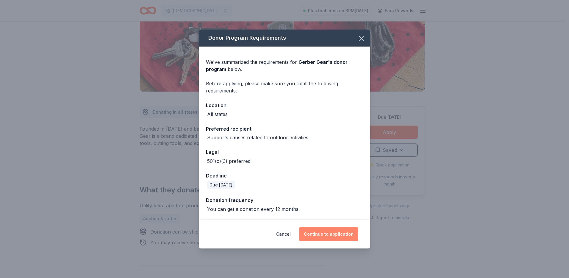
click at [349, 233] on button "Continue to application" at bounding box center [328, 234] width 59 height 14
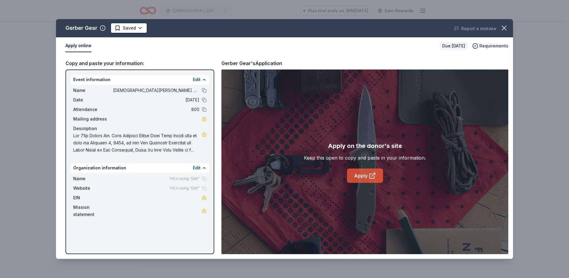
click at [367, 174] on link "Apply" at bounding box center [365, 175] width 36 height 14
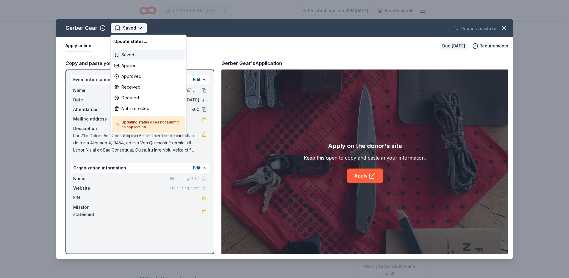
click at [127, 29] on html "St [PERSON_NAME] Lutheran Wild Game Dinner Plus trial ends on 3PM[DATE] Earn Re…" at bounding box center [284, 139] width 569 height 278
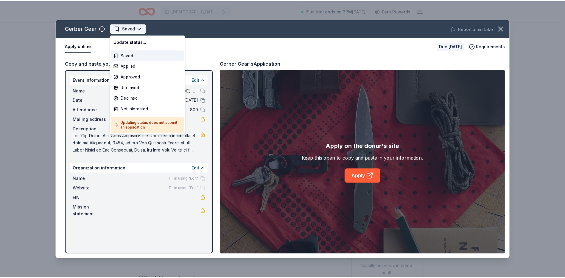
scroll to position [0, 0]
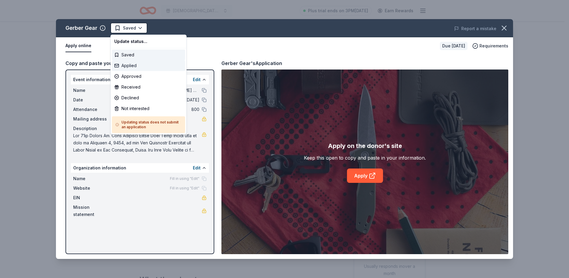
click at [129, 63] on div "Applied" at bounding box center [148, 65] width 73 height 11
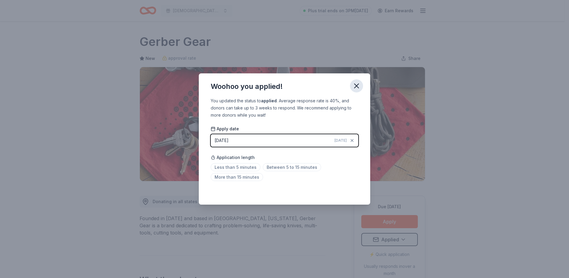
click at [356, 84] on icon "button" at bounding box center [357, 86] width 8 height 8
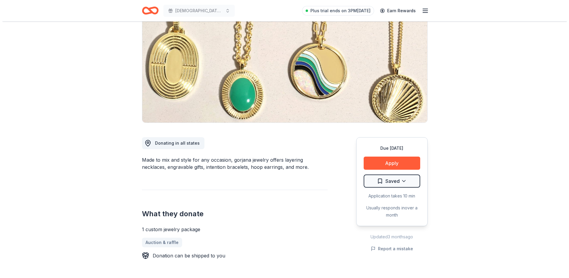
scroll to position [60, 0]
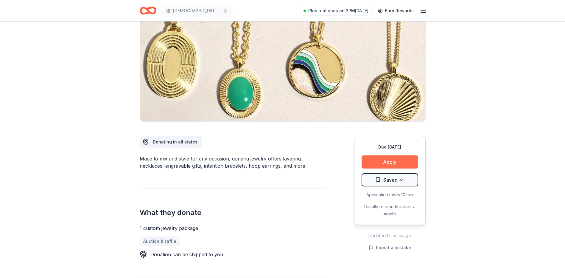
click at [403, 159] on button "Apply" at bounding box center [390, 161] width 57 height 13
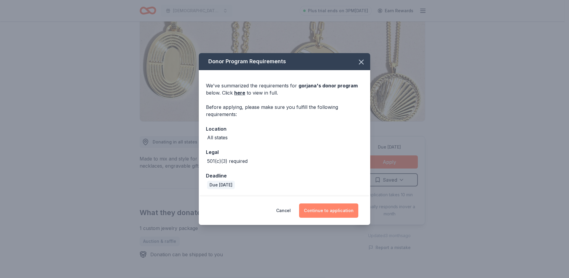
click at [332, 210] on button "Continue to application" at bounding box center [328, 210] width 59 height 14
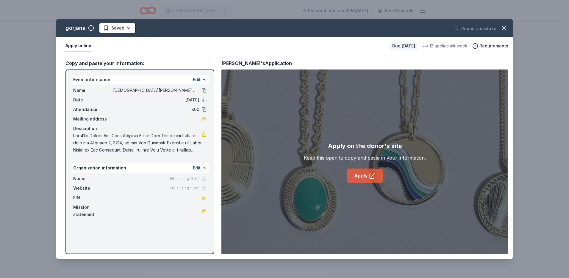
click at [368, 173] on link "Apply" at bounding box center [365, 175] width 36 height 14
click at [127, 28] on html "St [PERSON_NAME] Lutheran Wild Game Dinner Plus trial ends on 3PM[DATE] Earn Re…" at bounding box center [284, 79] width 569 height 278
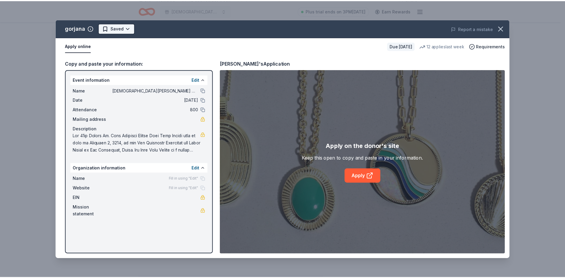
scroll to position [0, 0]
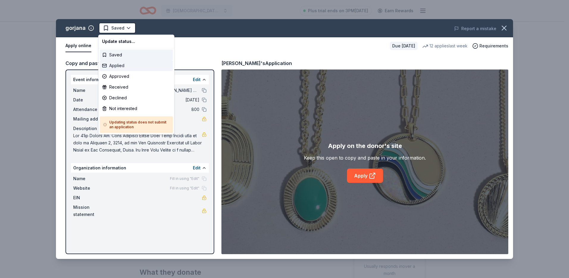
click at [120, 68] on div "Applied" at bounding box center [136, 65] width 73 height 11
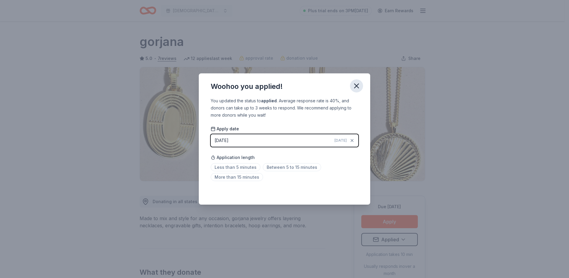
click at [356, 85] on icon "button" at bounding box center [357, 86] width 4 height 4
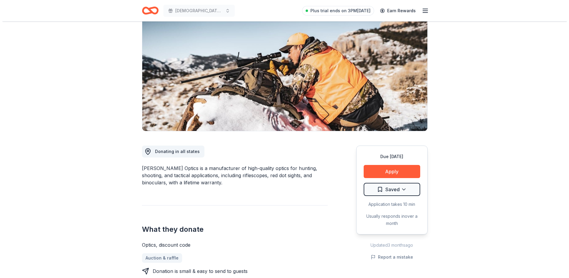
scroll to position [60, 0]
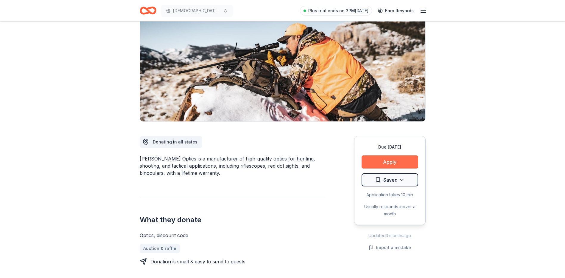
click at [381, 163] on button "Apply" at bounding box center [390, 161] width 57 height 13
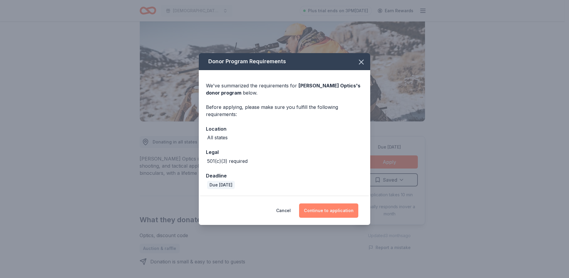
click at [346, 209] on button "Continue to application" at bounding box center [328, 210] width 59 height 14
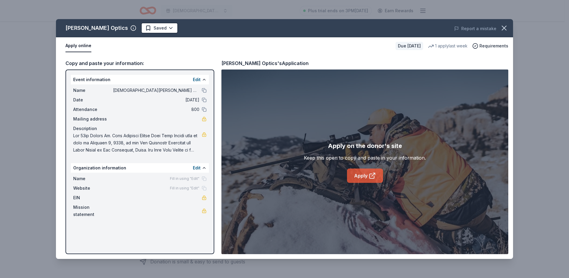
click at [373, 175] on icon at bounding box center [372, 175] width 7 height 7
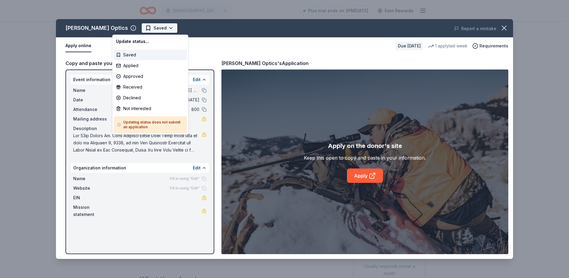
click at [131, 26] on html "St Paul Lutheran Wild Game Dinner Plus trial ends on 3PM, 9/19 Earn Rewards Due…" at bounding box center [284, 139] width 569 height 278
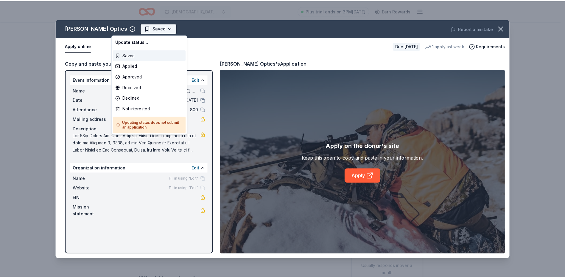
scroll to position [0, 0]
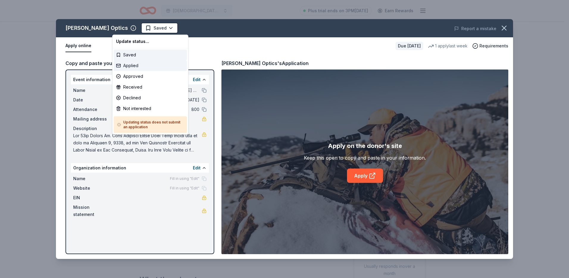
click at [133, 65] on div "Applied" at bounding box center [150, 65] width 73 height 11
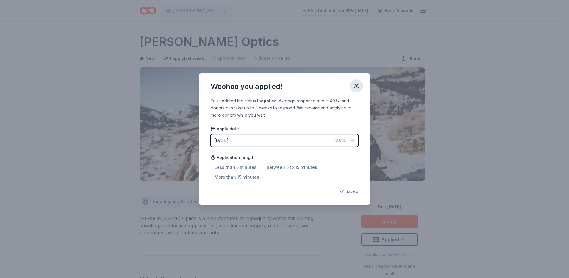
click at [358, 85] on icon "button" at bounding box center [357, 86] width 4 height 4
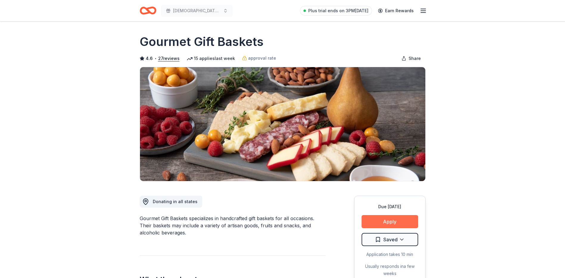
click at [392, 217] on button "Apply" at bounding box center [390, 221] width 57 height 13
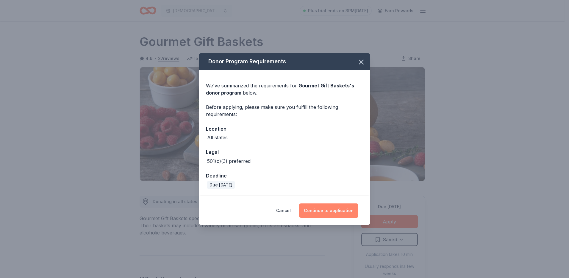
click at [341, 208] on button "Continue to application" at bounding box center [328, 210] width 59 height 14
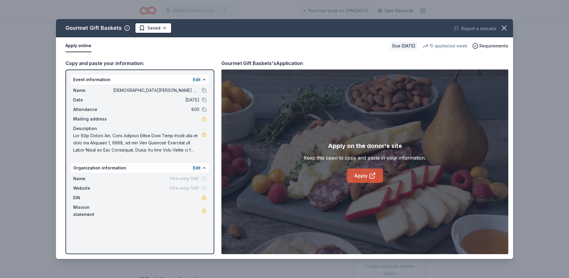
click at [362, 172] on link "Apply" at bounding box center [365, 175] width 36 height 14
click at [166, 26] on html "St [PERSON_NAME] Lutheran Wild Game Dinner Plus trial ends on 3PM[DATE] Earn Re…" at bounding box center [284, 139] width 569 height 278
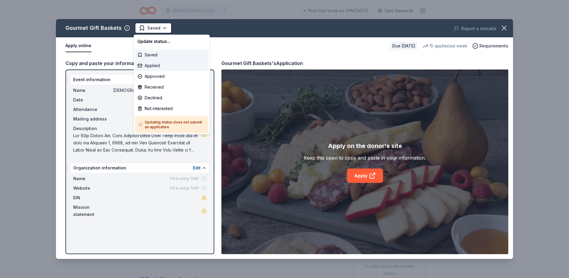
click at [155, 65] on div "Applied" at bounding box center [171, 65] width 73 height 11
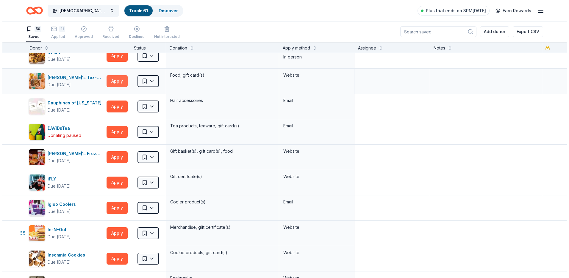
scroll to position [149, 0]
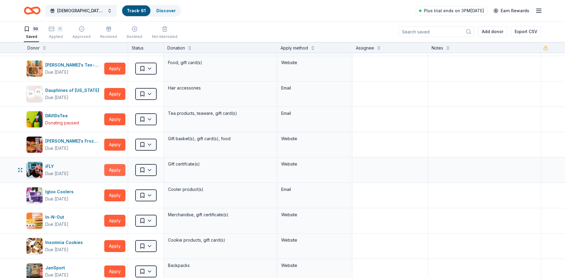
click at [114, 174] on button "Apply" at bounding box center [114, 170] width 21 height 12
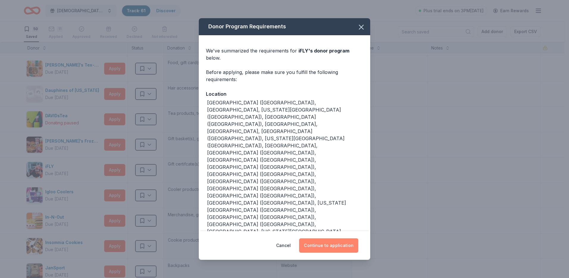
click at [333, 238] on button "Continue to application" at bounding box center [328, 245] width 59 height 14
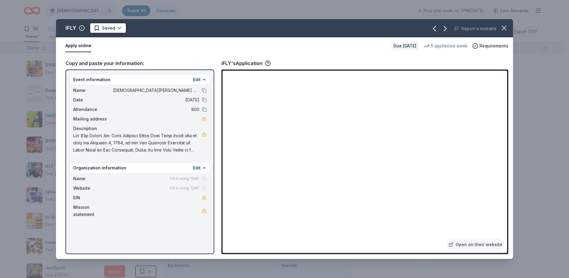
click at [82, 45] on button "Apply online" at bounding box center [79, 46] width 26 height 13
click at [476, 244] on link "Open on their website" at bounding box center [475, 244] width 59 height 12
click at [77, 45] on button "Apply online" at bounding box center [79, 46] width 26 height 13
click at [510, 27] on button "button" at bounding box center [504, 27] width 13 height 13
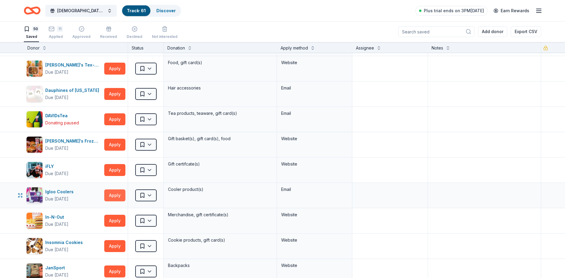
click at [122, 193] on button "Apply" at bounding box center [114, 195] width 21 height 12
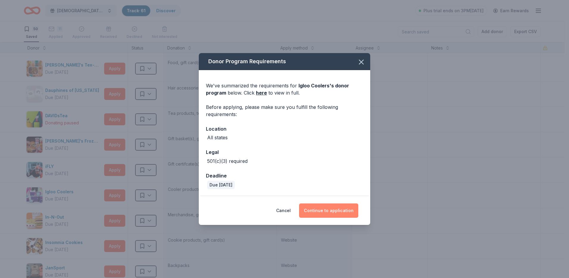
click at [342, 209] on button "Continue to application" at bounding box center [328, 210] width 59 height 14
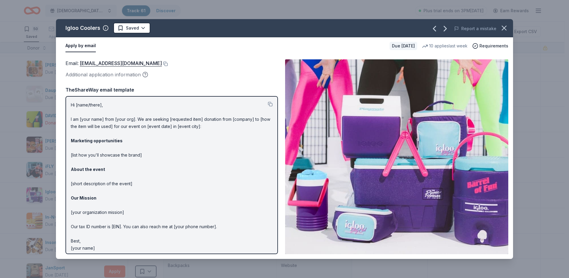
click at [77, 45] on button "Apply by email" at bounding box center [81, 46] width 30 height 13
click at [142, 29] on html "[DEMOGRAPHIC_DATA][PERSON_NAME] Lutheran Wild Game Dinner Track · 61 Discover P…" at bounding box center [284, 139] width 569 height 278
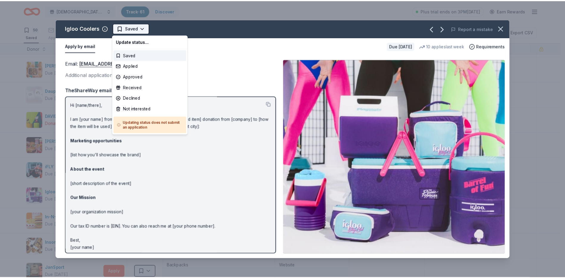
scroll to position [0, 0]
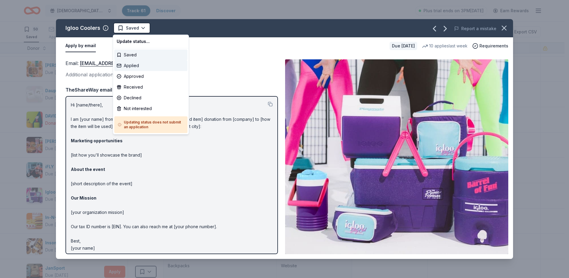
click at [137, 65] on div "Applied" at bounding box center [150, 65] width 73 height 11
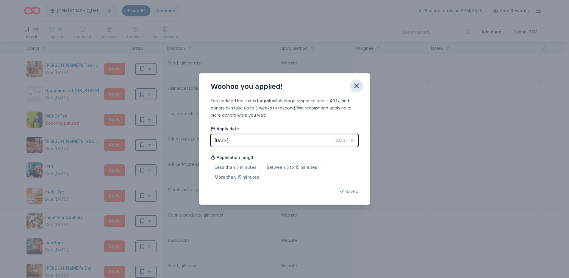
click at [358, 85] on icon "button" at bounding box center [357, 86] width 8 height 8
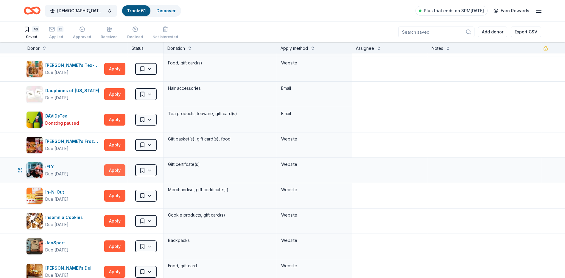
click at [112, 167] on button "Apply" at bounding box center [114, 170] width 21 height 12
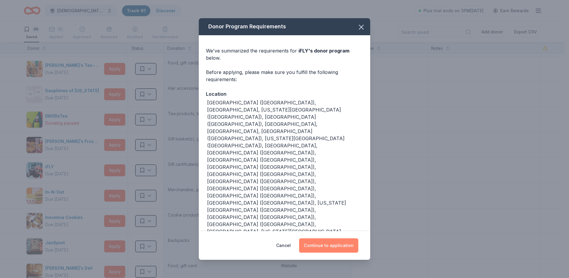
click at [341, 238] on button "Continue to application" at bounding box center [328, 245] width 59 height 14
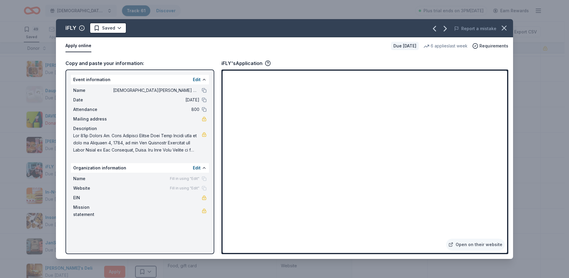
click at [77, 46] on button "Apply online" at bounding box center [79, 46] width 26 height 13
click at [114, 23] on html "[DEMOGRAPHIC_DATA][PERSON_NAME] Lutheran Wild Game Dinner Track · 61 Discover P…" at bounding box center [284, 139] width 569 height 278
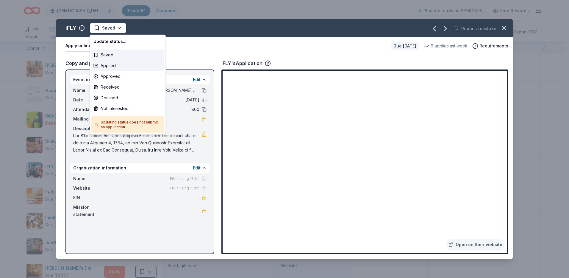
click at [113, 69] on div "Applied" at bounding box center [127, 65] width 73 height 11
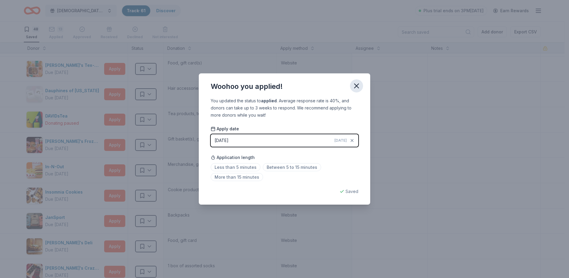
click at [357, 87] on icon "button" at bounding box center [357, 86] width 8 height 8
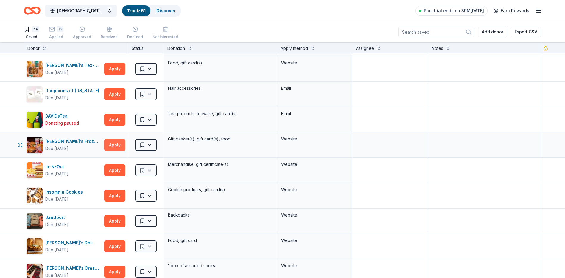
click at [118, 148] on button "Apply" at bounding box center [114, 145] width 21 height 12
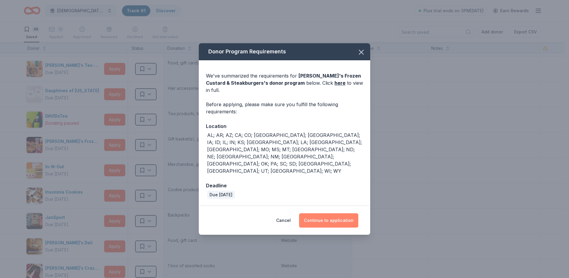
click at [311, 213] on button "Continue to application" at bounding box center [328, 220] width 59 height 14
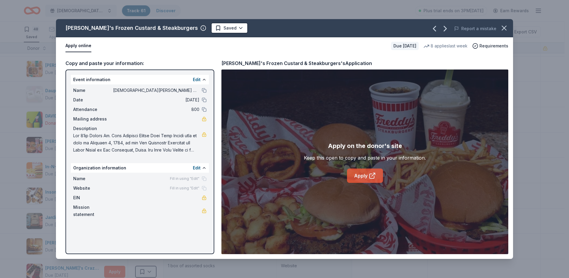
click at [352, 179] on link "Apply" at bounding box center [365, 175] width 36 height 14
click at [217, 28] on html "[DEMOGRAPHIC_DATA][PERSON_NAME] Lutheran Wild Game Dinner Track · 61 Discover P…" at bounding box center [284, 139] width 569 height 278
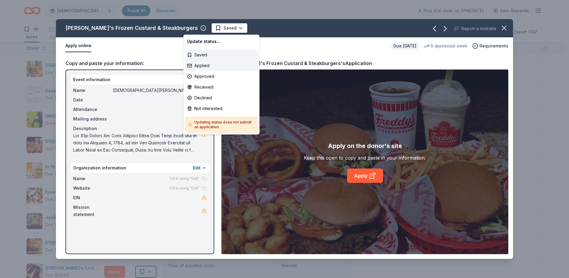
click at [208, 66] on div "Applied" at bounding box center [221, 65] width 73 height 11
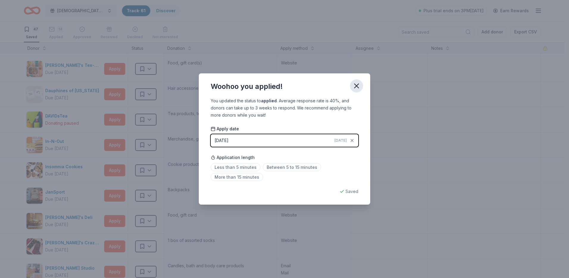
click at [354, 87] on icon "button" at bounding box center [357, 86] width 8 height 8
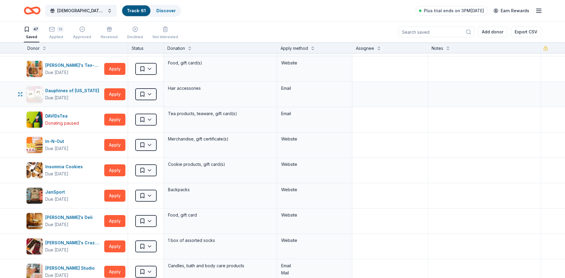
scroll to position [119, 0]
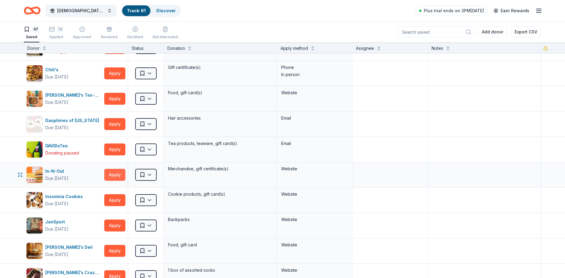
click at [120, 172] on button "Apply" at bounding box center [114, 175] width 21 height 12
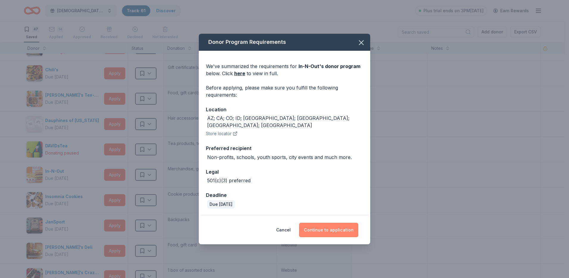
click at [346, 225] on button "Continue to application" at bounding box center [328, 229] width 59 height 14
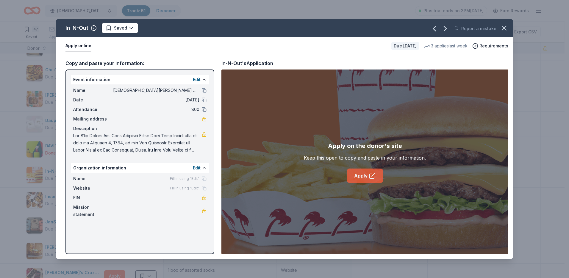
click at [361, 173] on link "Apply" at bounding box center [365, 175] width 36 height 14
click at [370, 175] on icon at bounding box center [372, 176] width 4 height 4
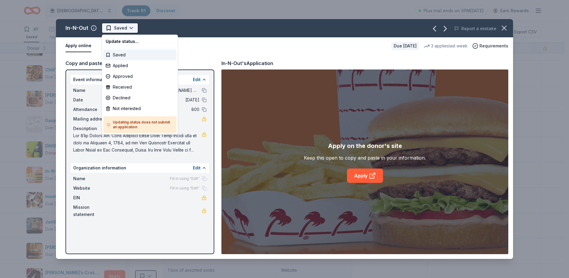
click at [133, 29] on html "[DEMOGRAPHIC_DATA][PERSON_NAME] Lutheran Wild Game Dinner Track · 61 Discover P…" at bounding box center [284, 139] width 569 height 278
click at [120, 66] on div "Applied" at bounding box center [139, 65] width 73 height 11
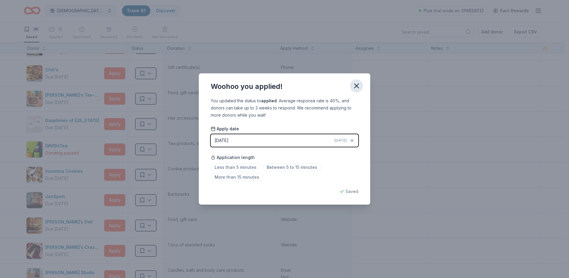
click at [357, 84] on icon "button" at bounding box center [357, 86] width 8 height 8
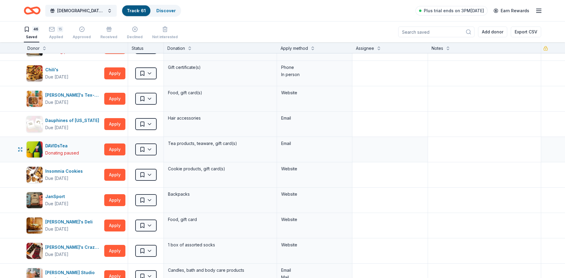
scroll to position [149, 0]
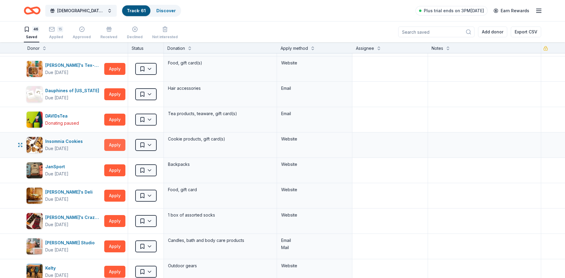
click at [116, 144] on button "Apply" at bounding box center [114, 145] width 21 height 12
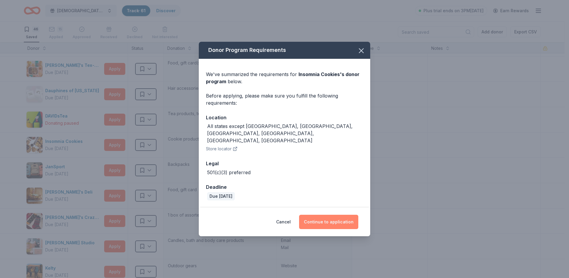
click at [321, 215] on button "Continue to application" at bounding box center [328, 221] width 59 height 14
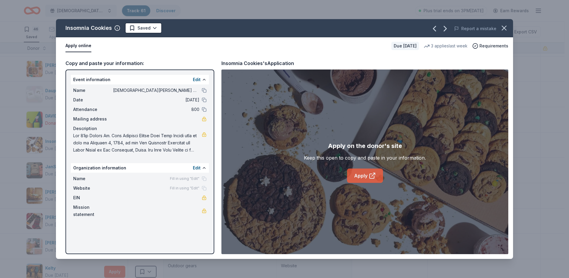
click at [359, 176] on link "Apply" at bounding box center [365, 175] width 36 height 14
click at [152, 27] on html "St Paul Lutheran Wild Game Dinner Track · 61 Discover Plus trial ends on 3PM, 9…" at bounding box center [284, 139] width 569 height 278
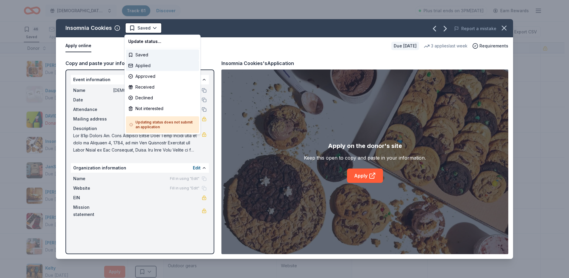
click at [161, 63] on div "Applied" at bounding box center [162, 65] width 73 height 11
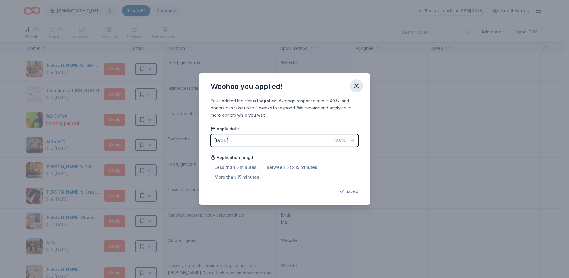
click at [356, 88] on icon "button" at bounding box center [357, 86] width 8 height 8
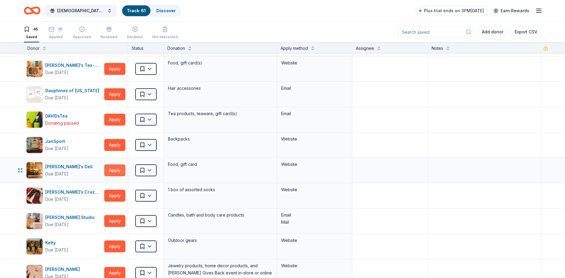
click at [119, 170] on button "Apply" at bounding box center [114, 170] width 21 height 12
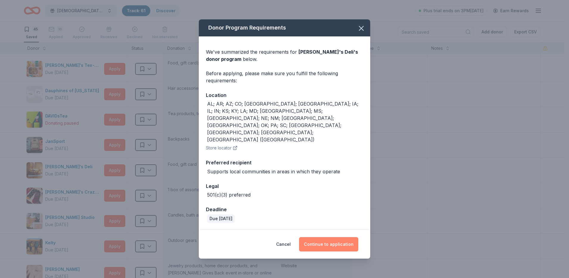
click at [327, 237] on button "Continue to application" at bounding box center [328, 244] width 59 height 14
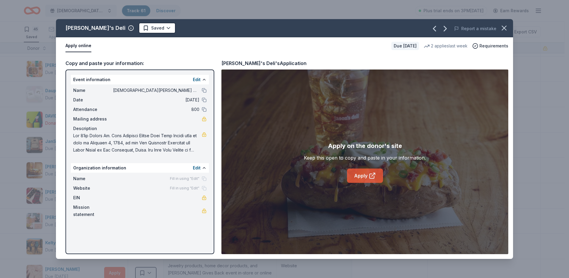
click at [362, 172] on link "Apply" at bounding box center [365, 175] width 36 height 14
click at [140, 24] on html "St Paul Lutheran Wild Game Dinner Track · 61 Discover Plus trial ends on 3PM, 9…" at bounding box center [284, 139] width 569 height 278
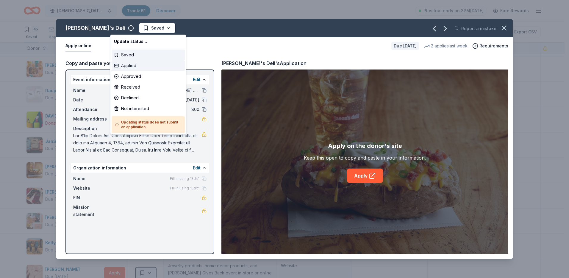
click at [133, 66] on div "Applied" at bounding box center [148, 65] width 73 height 11
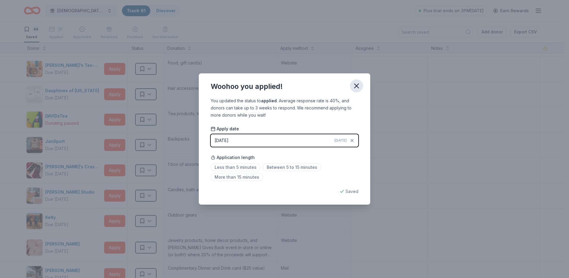
click at [361, 85] on button "button" at bounding box center [356, 85] width 13 height 13
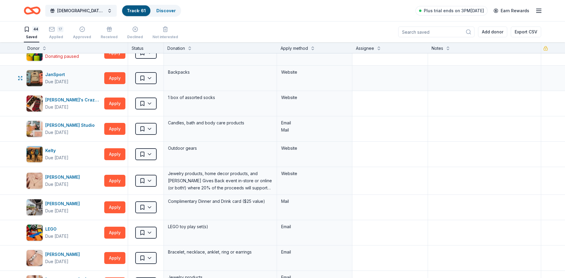
scroll to position [238, 0]
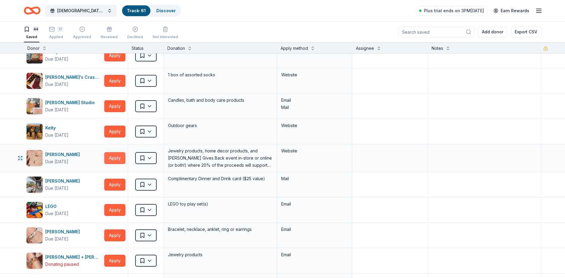
click at [113, 156] on button "Apply" at bounding box center [114, 158] width 21 height 12
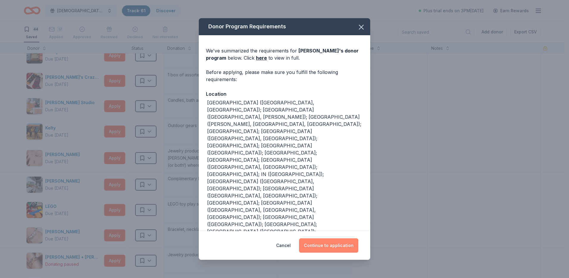
click at [339, 247] on button "Continue to application" at bounding box center [328, 245] width 59 height 14
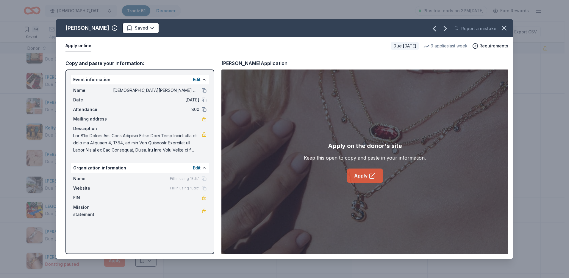
click at [359, 177] on link "Apply" at bounding box center [365, 175] width 36 height 14
click at [504, 30] on icon "button" at bounding box center [504, 28] width 8 height 8
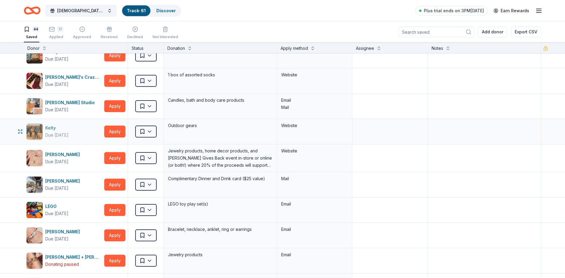
click at [48, 132] on div "Due in 118 days" at bounding box center [56, 134] width 23 height 7
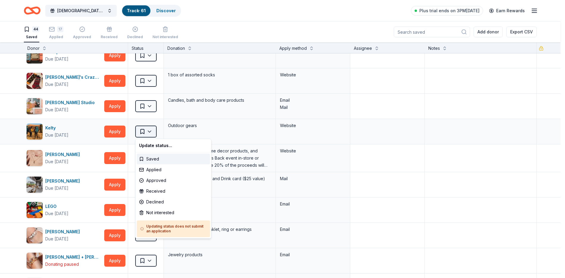
click at [149, 131] on html "St Paul Lutheran Wild Game Dinner Track · 61 Discover Plus trial ends on 3PM, 9…" at bounding box center [282, 139] width 565 height 278
click at [158, 168] on div "Applied" at bounding box center [173, 169] width 73 height 11
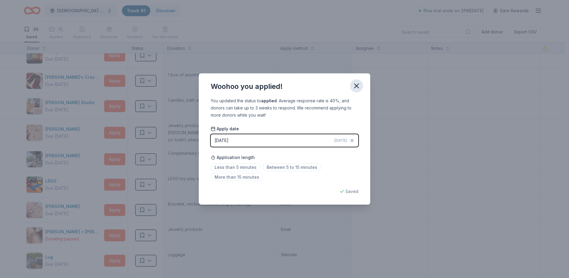
click at [357, 85] on icon "button" at bounding box center [357, 86] width 8 height 8
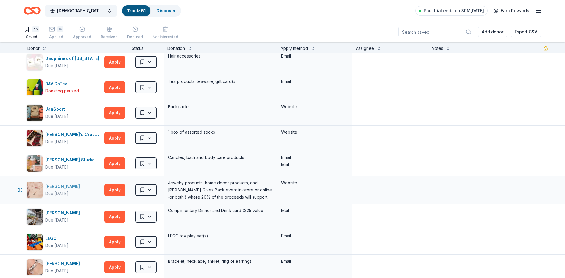
scroll to position [179, 0]
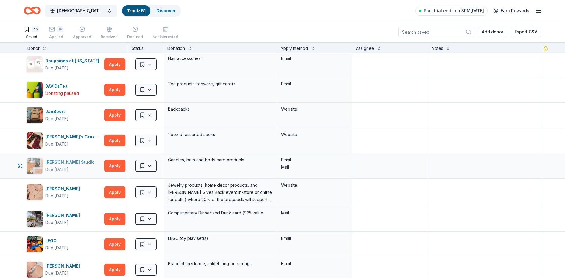
click at [58, 165] on div "[PERSON_NAME] Studio" at bounding box center [71, 161] width 52 height 7
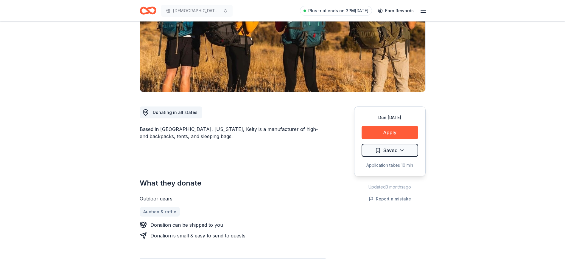
scroll to position [89, 0]
click at [372, 135] on button "Apply" at bounding box center [390, 131] width 57 height 13
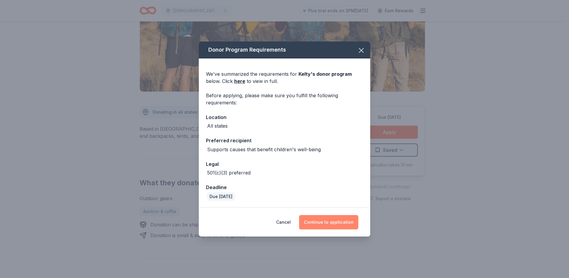
click at [328, 221] on button "Continue to application" at bounding box center [328, 222] width 59 height 14
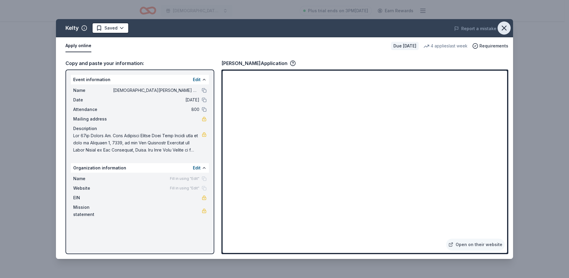
click at [504, 28] on icon "button" at bounding box center [504, 28] width 4 height 4
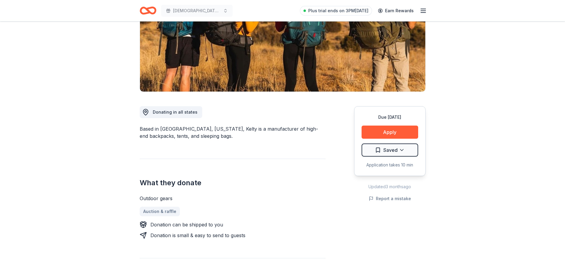
scroll to position [0, 0]
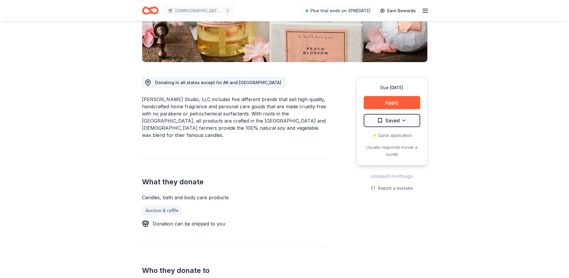
scroll to position [119, 0]
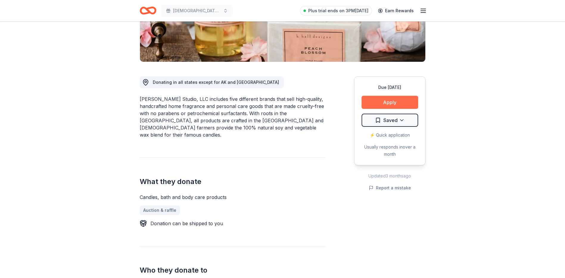
click at [381, 103] on button "Apply" at bounding box center [390, 102] width 57 height 13
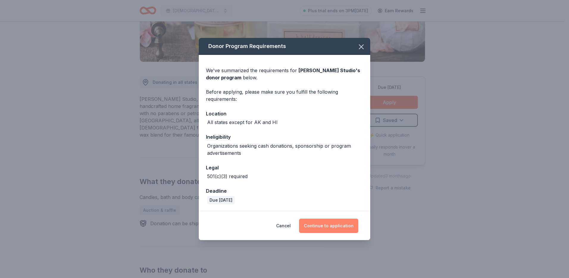
click at [324, 228] on button "Continue to application" at bounding box center [328, 225] width 59 height 14
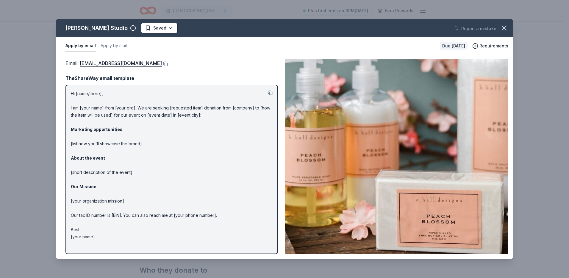
drag, startPoint x: 79, startPoint y: 66, endPoint x: 101, endPoint y: 68, distance: 22.8
click at [101, 68] on div "Email : [EMAIL_ADDRESS][DOMAIN_NAME] TheShareWay email template Hi [name/there]…" at bounding box center [172, 156] width 213 height 194
